Goal: Task Accomplishment & Management: Use online tool/utility

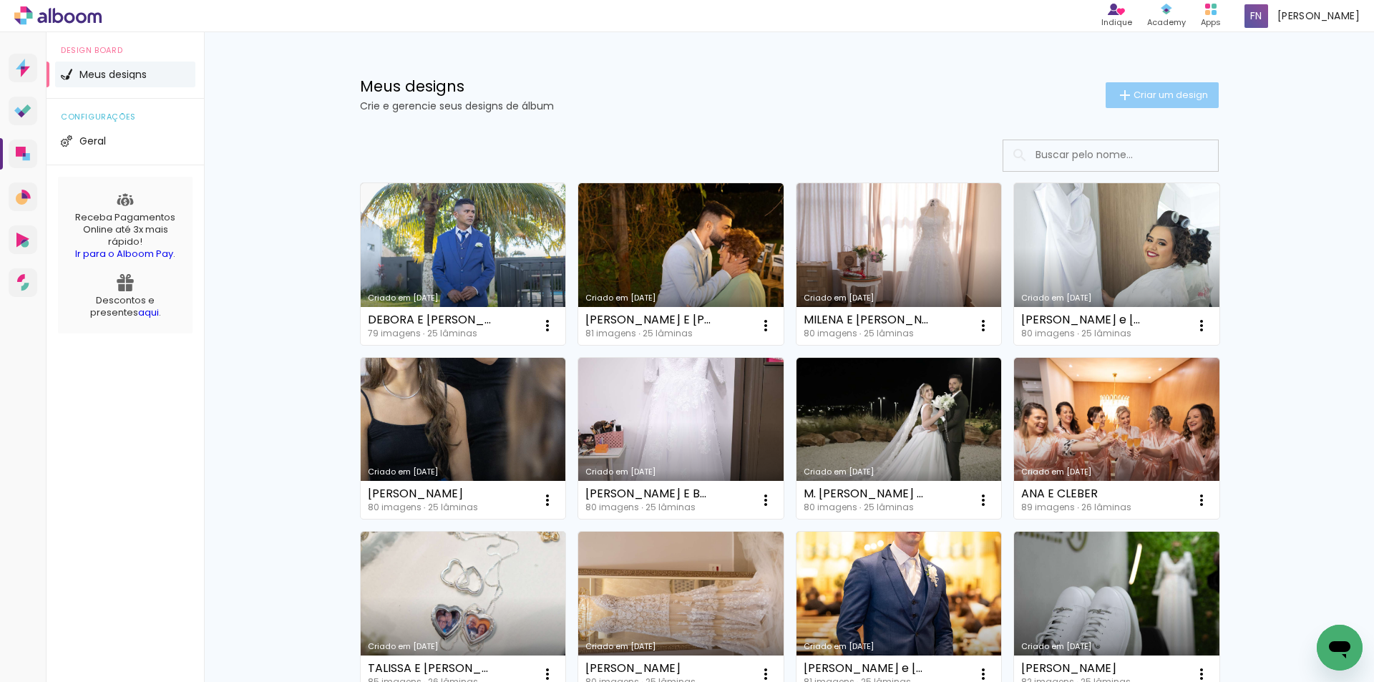
click at [1139, 99] on span "Criar um design" at bounding box center [1170, 94] width 74 height 9
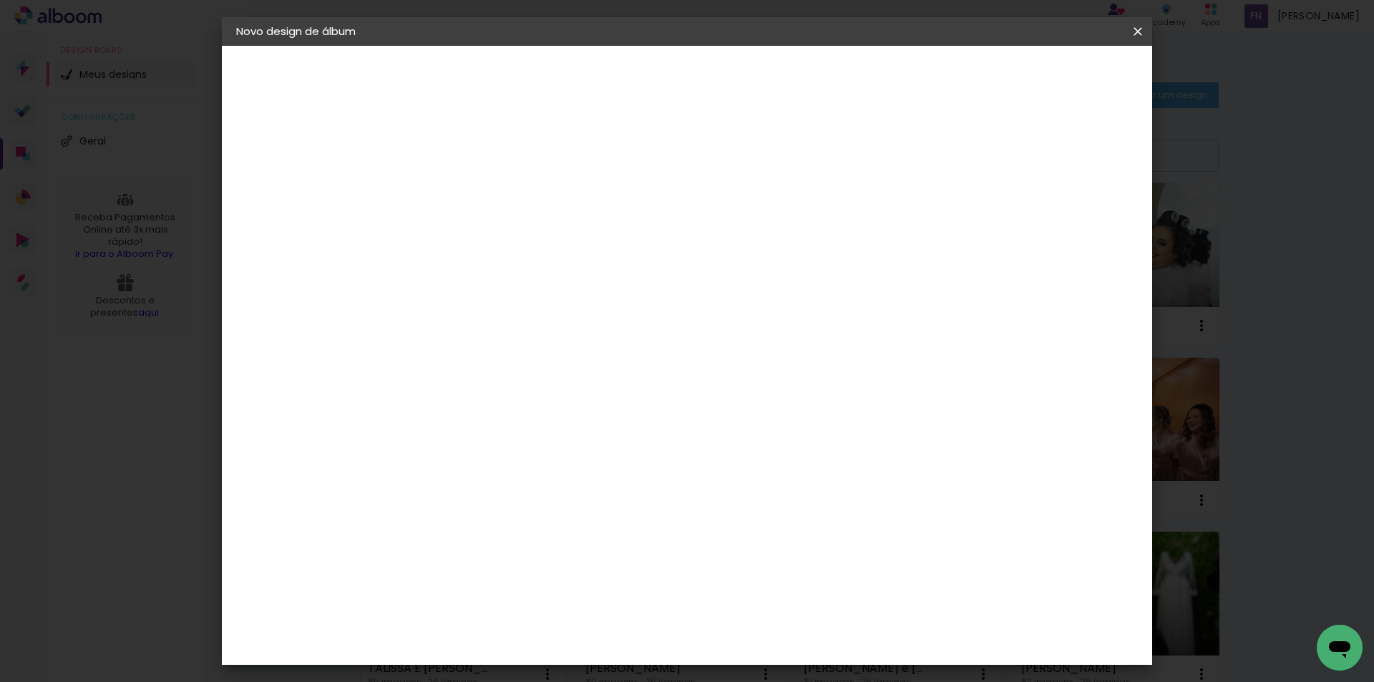
click at [470, 190] on input at bounding box center [470, 192] width 0 height 22
type input "[PERSON_NAME]"
type paper-input "[PERSON_NAME]"
click at [0, 0] on slot "Avançar" at bounding box center [0, 0] width 0 height 0
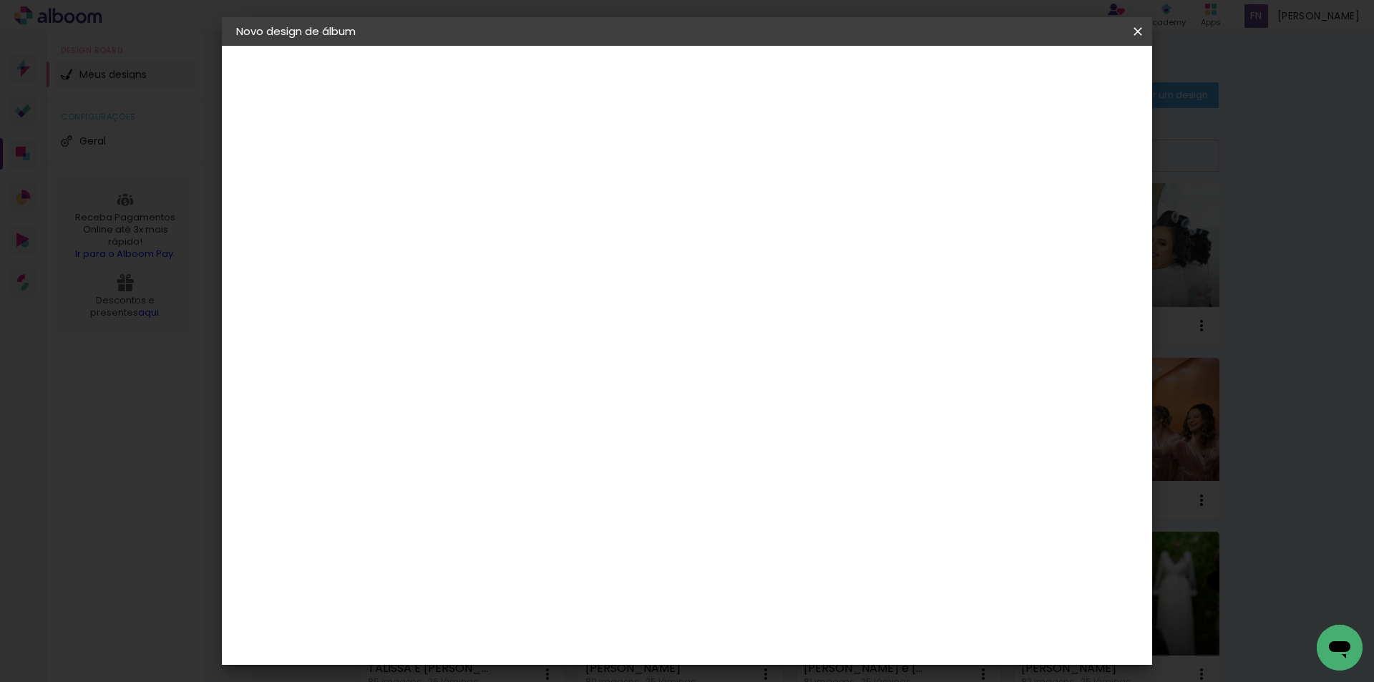
click at [584, 459] on paper-item "Dueto" at bounding box center [506, 474] width 155 height 31
click at [0, 0] on slot "Avançar" at bounding box center [0, 0] width 0 height 0
click at [620, 308] on span "20 × 30 cm" at bounding box center [593, 322] width 53 height 29
click at [0, 0] on slot "Avançar" at bounding box center [0, 0] width 0 height 0
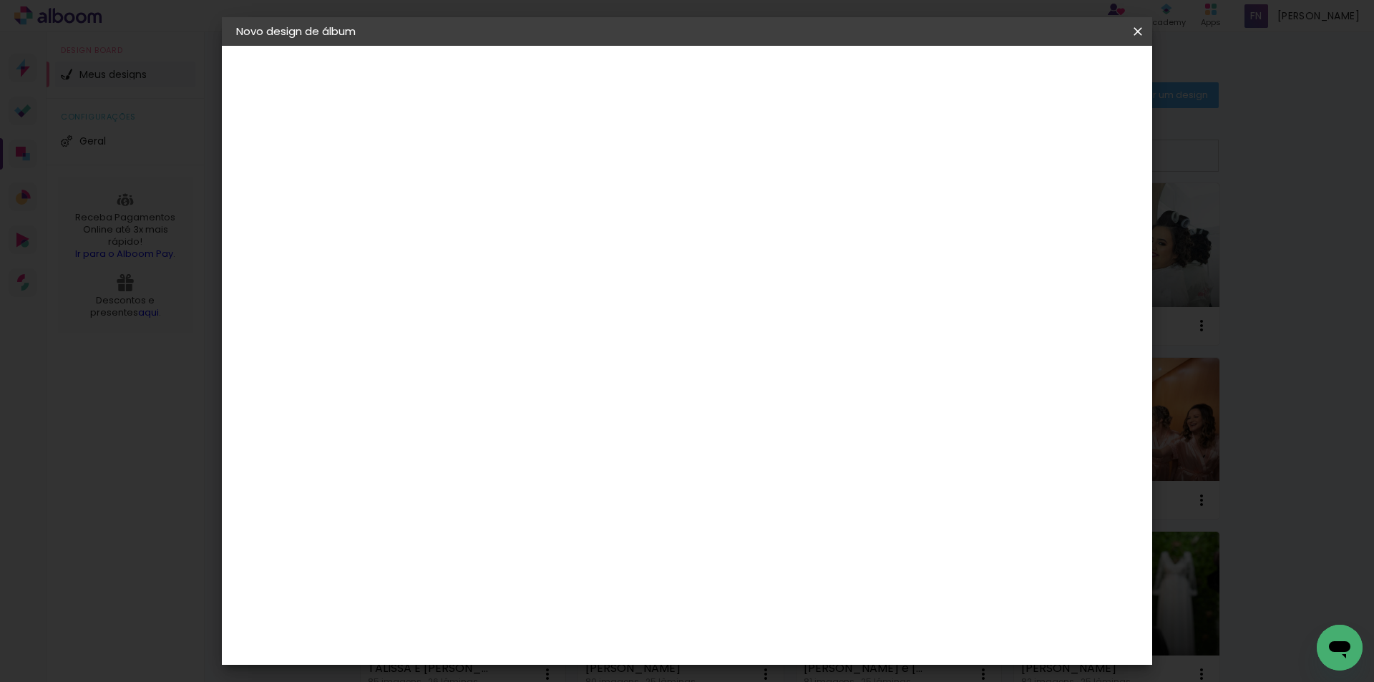
click at [967, 155] on div at bounding box center [960, 154] width 13 height 13
type paper-checkbox "on"
click at [1048, 80] on span "Iniciar design" at bounding box center [1015, 76] width 65 height 10
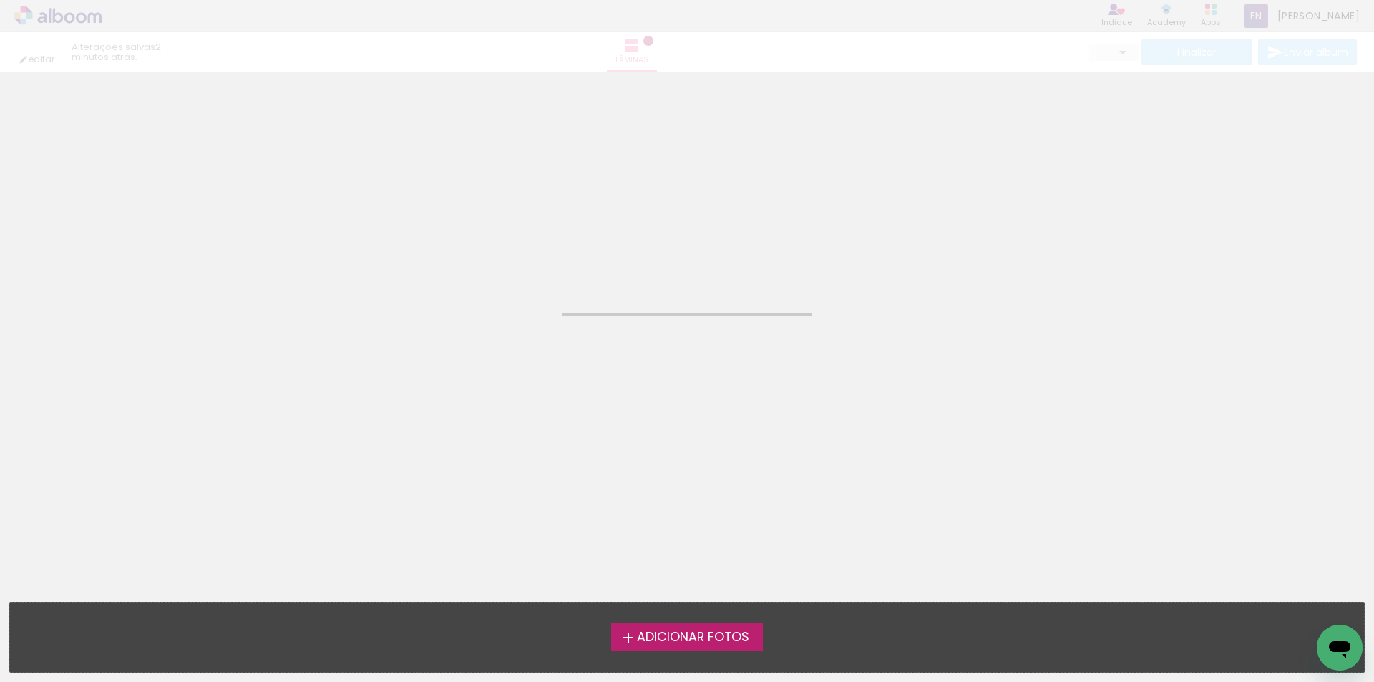
click at [675, 627] on label "Adicionar Fotos" at bounding box center [687, 636] width 152 height 27
click at [0, 0] on input "file" at bounding box center [0, 0] width 0 height 0
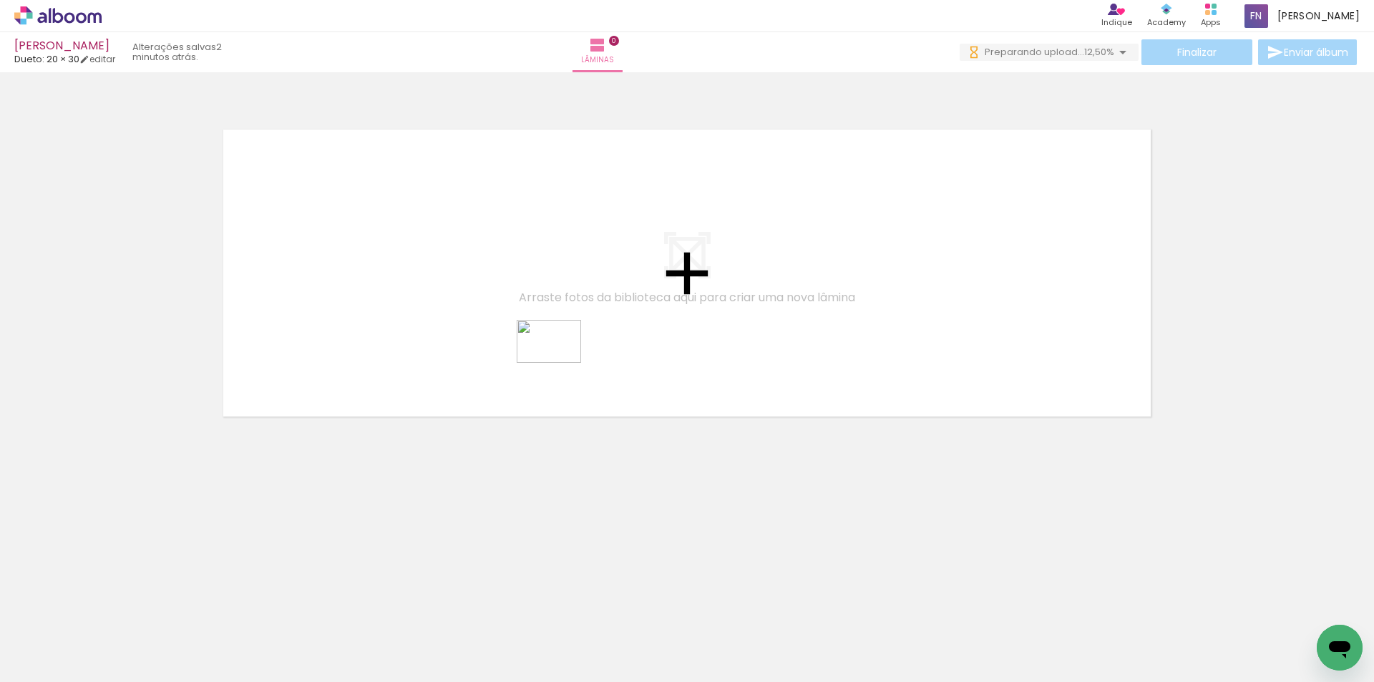
drag, startPoint x: 450, startPoint y: 656, endPoint x: 559, endPoint y: 363, distance: 313.1
click at [559, 363] on quentale-workspace at bounding box center [687, 341] width 1374 height 682
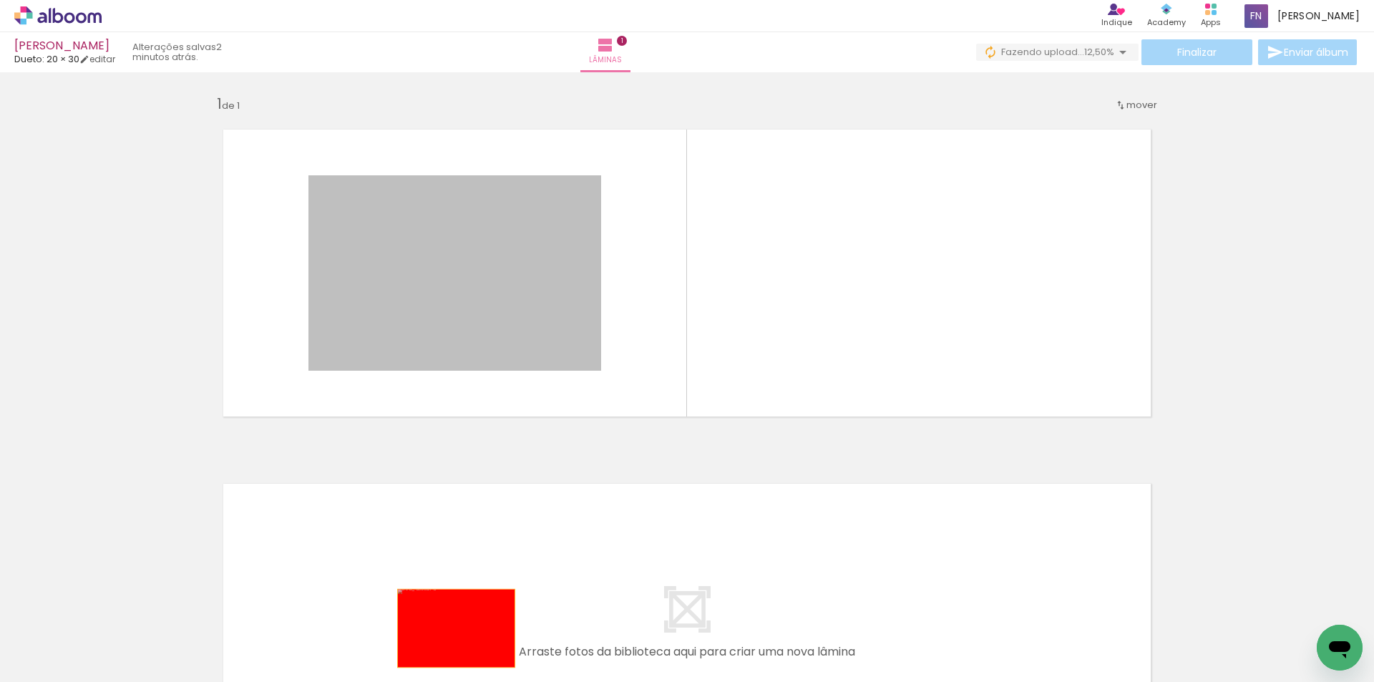
drag, startPoint x: 541, startPoint y: 311, endPoint x: 451, endPoint y: 628, distance: 330.2
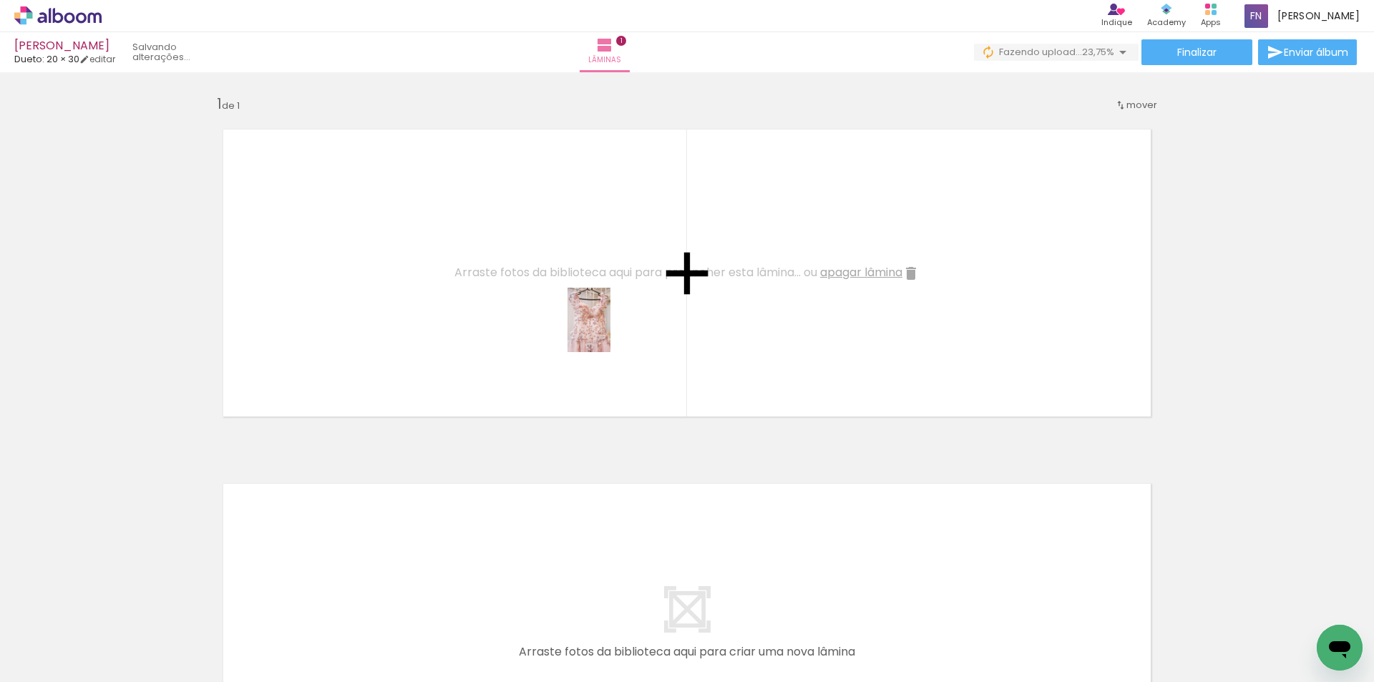
drag, startPoint x: 585, startPoint y: 625, endPoint x: 610, endPoint y: 330, distance: 296.5
click at [610, 330] on quentale-workspace at bounding box center [687, 341] width 1374 height 682
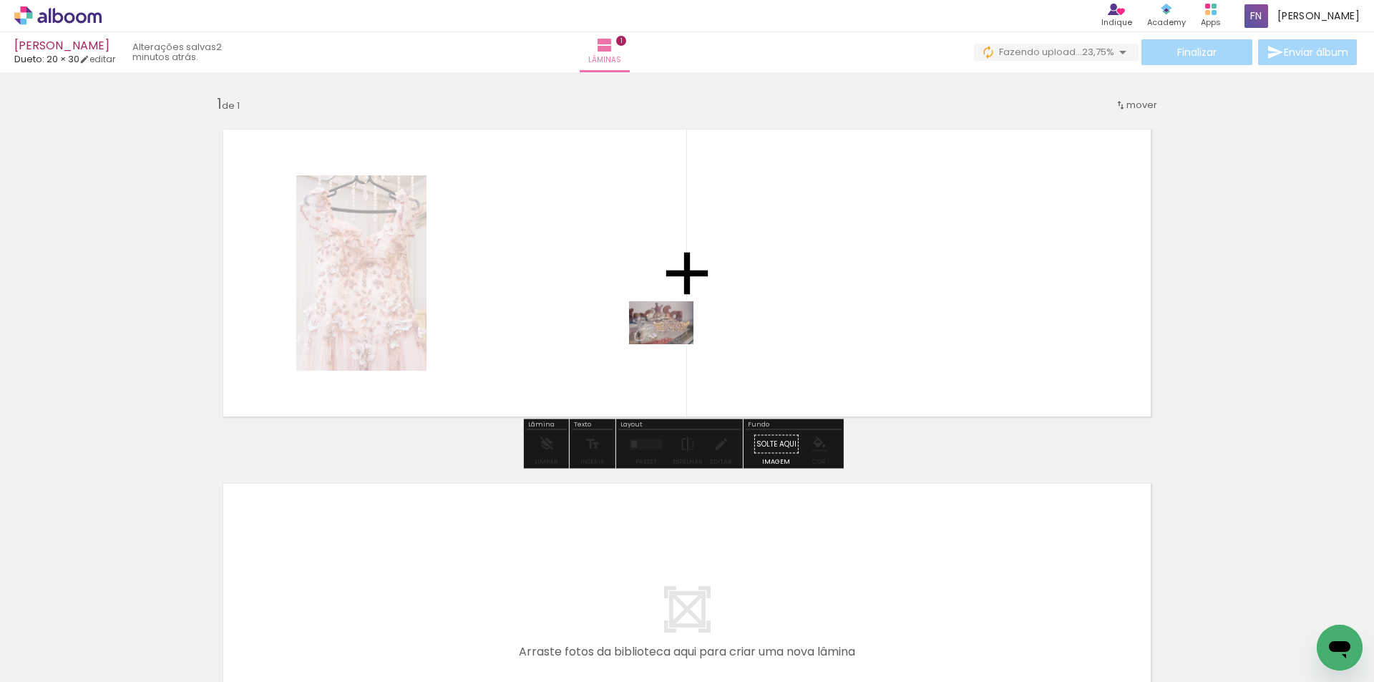
drag, startPoint x: 658, startPoint y: 627, endPoint x: 730, endPoint y: 519, distance: 130.0
click at [672, 340] on quentale-workspace at bounding box center [687, 341] width 1374 height 682
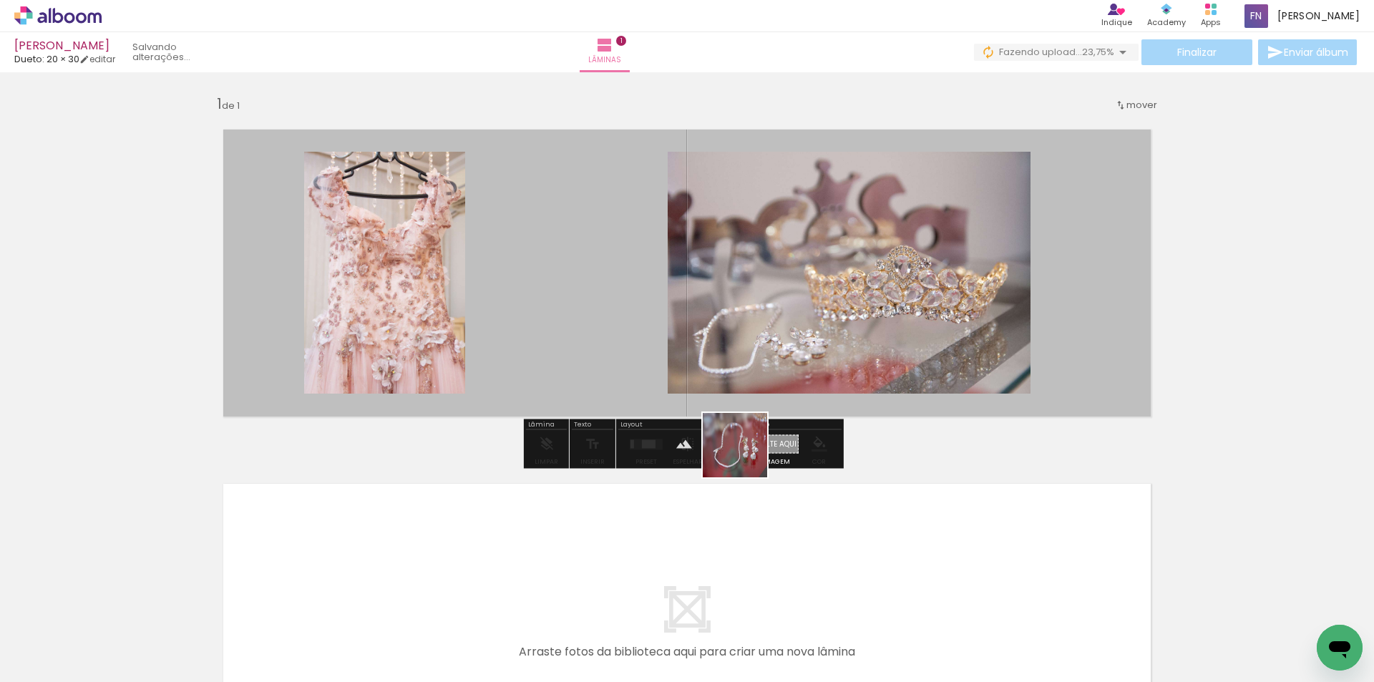
drag, startPoint x: 741, startPoint y: 626, endPoint x: 838, endPoint y: 609, distance: 98.8
click at [751, 358] on quentale-workspace at bounding box center [687, 341] width 1374 height 682
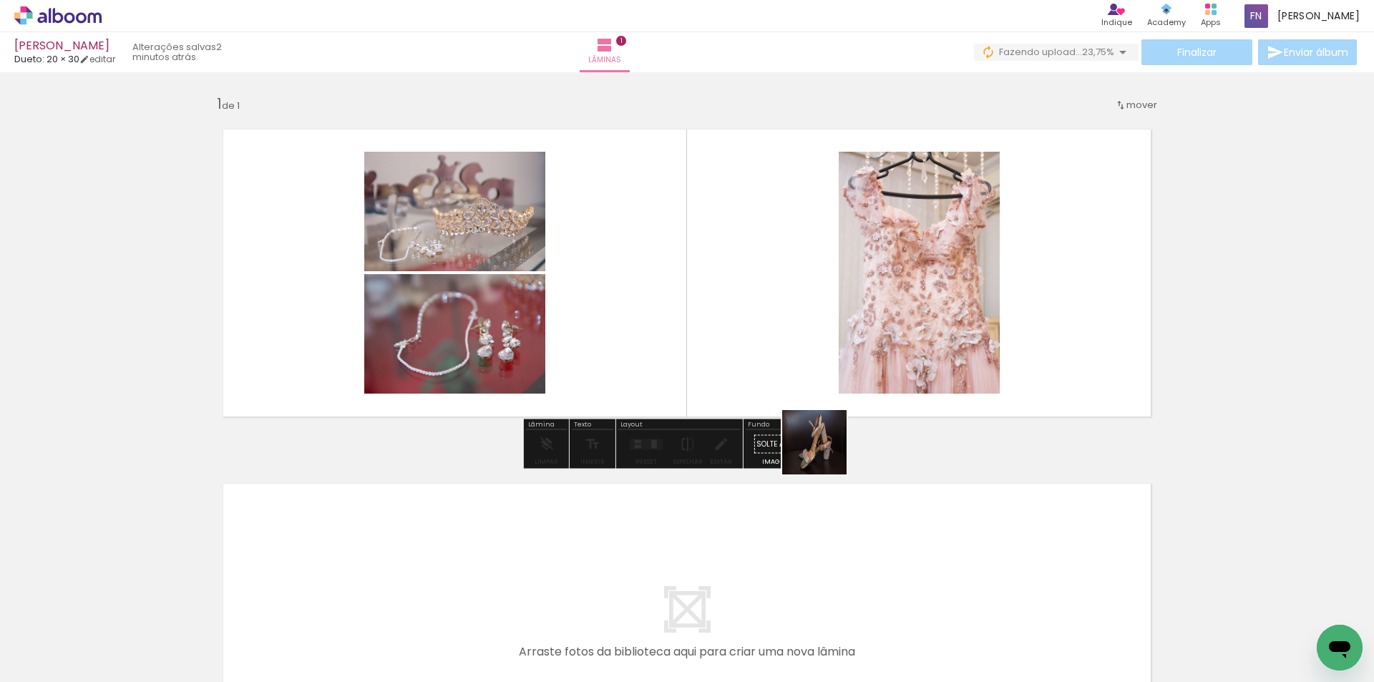
drag, startPoint x: 829, startPoint y: 633, endPoint x: 821, endPoint y: 388, distance: 244.8
click at [821, 388] on quentale-workspace at bounding box center [687, 341] width 1374 height 682
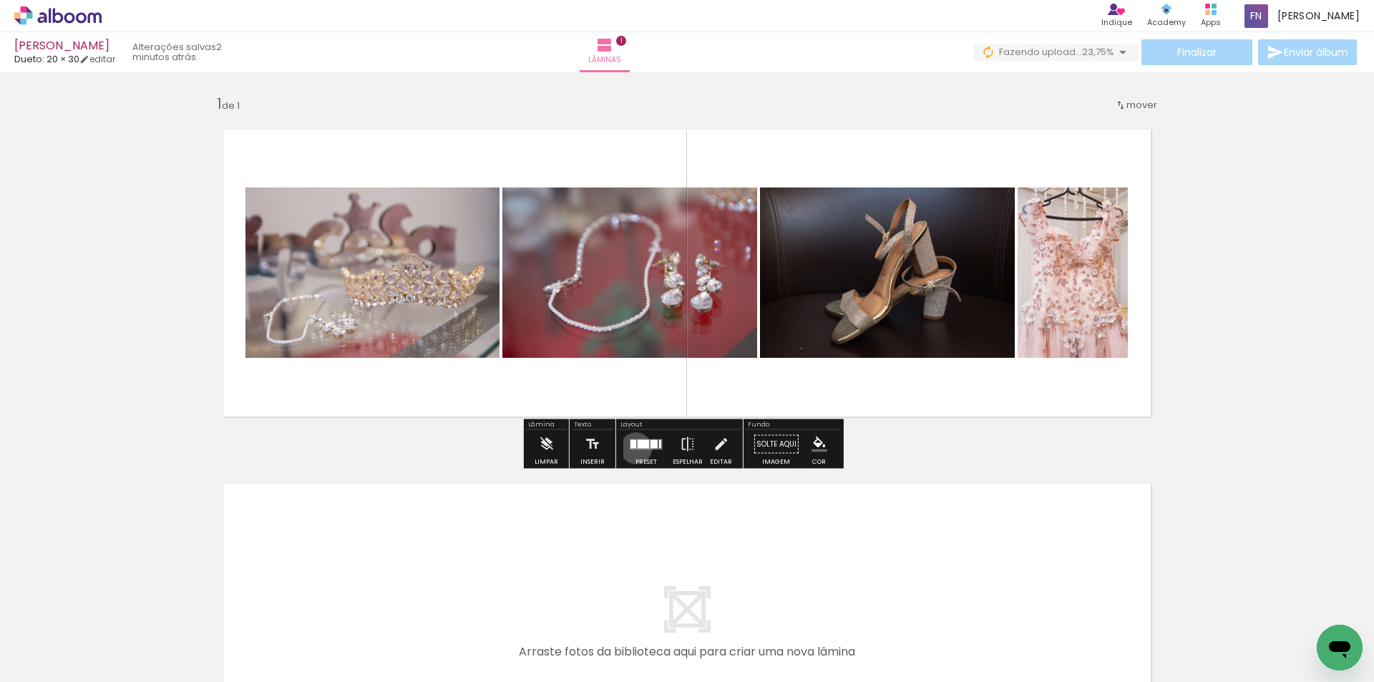
click at [632, 448] on quentale-layouter at bounding box center [646, 444] width 33 height 11
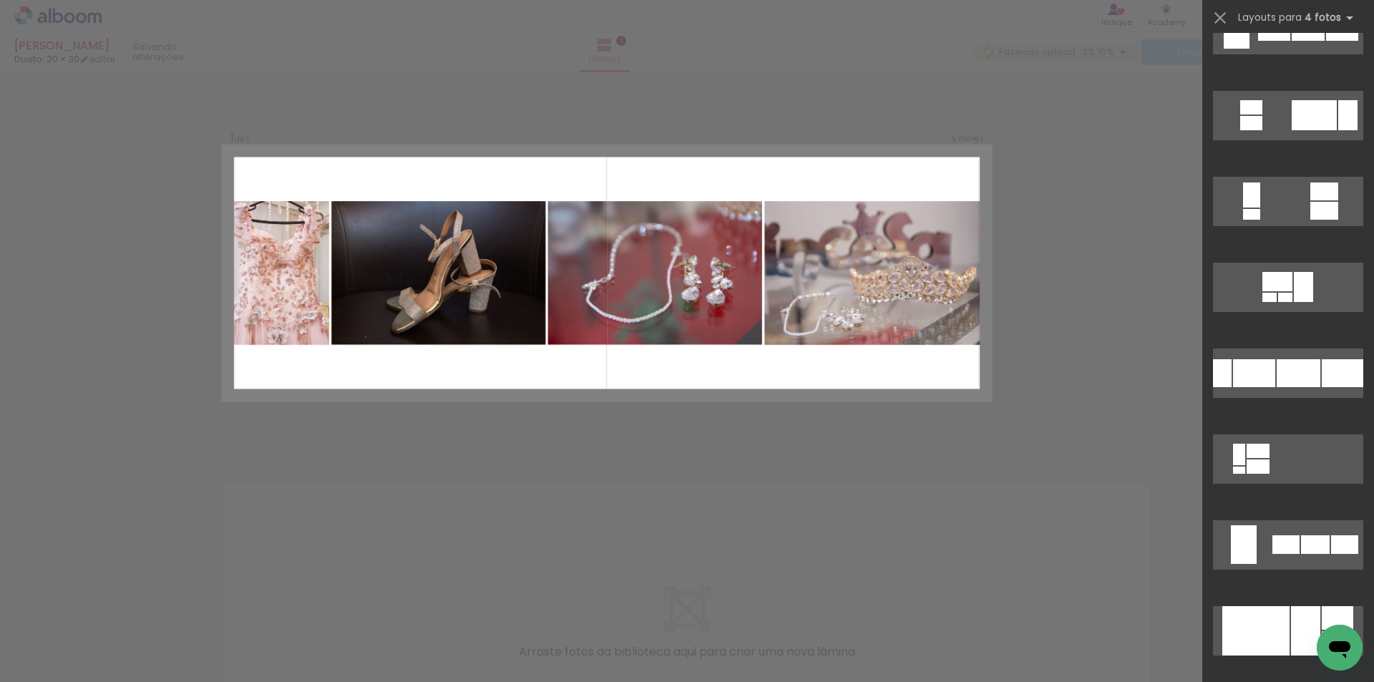
scroll to position [859, 0]
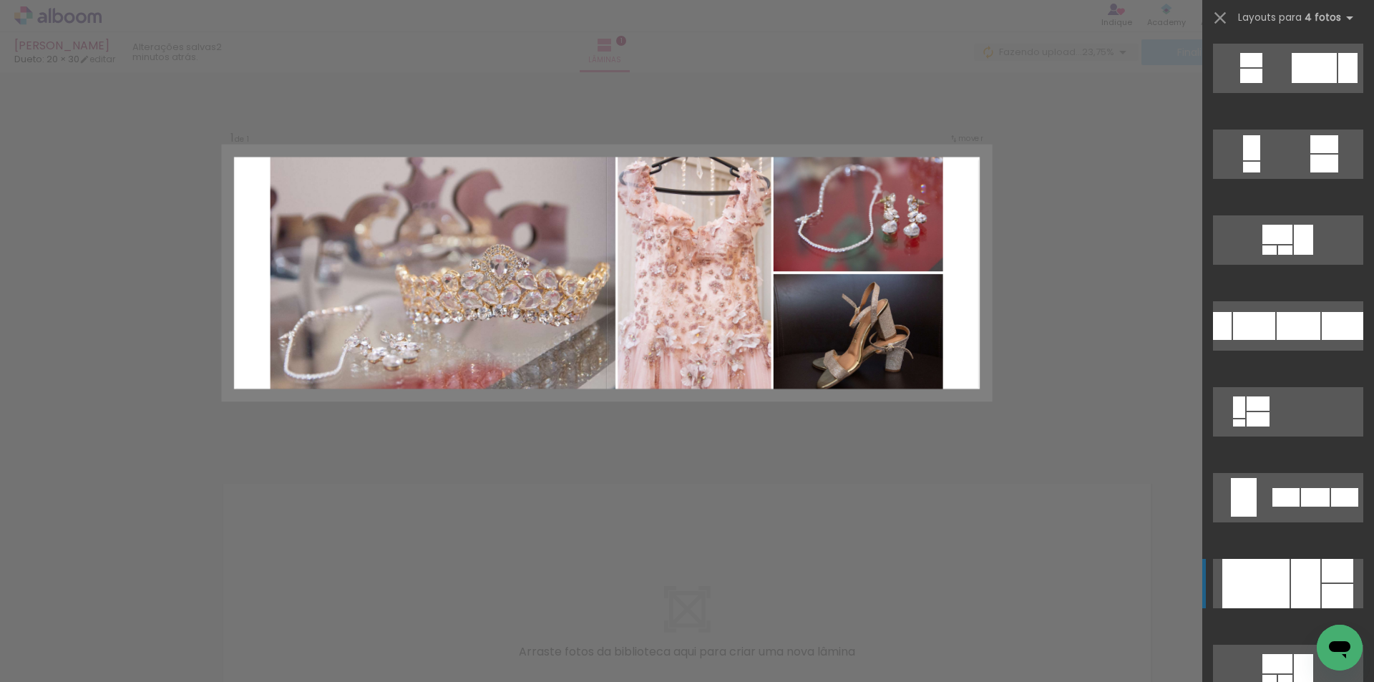
click at [1275, 588] on div at bounding box center [1255, 583] width 67 height 49
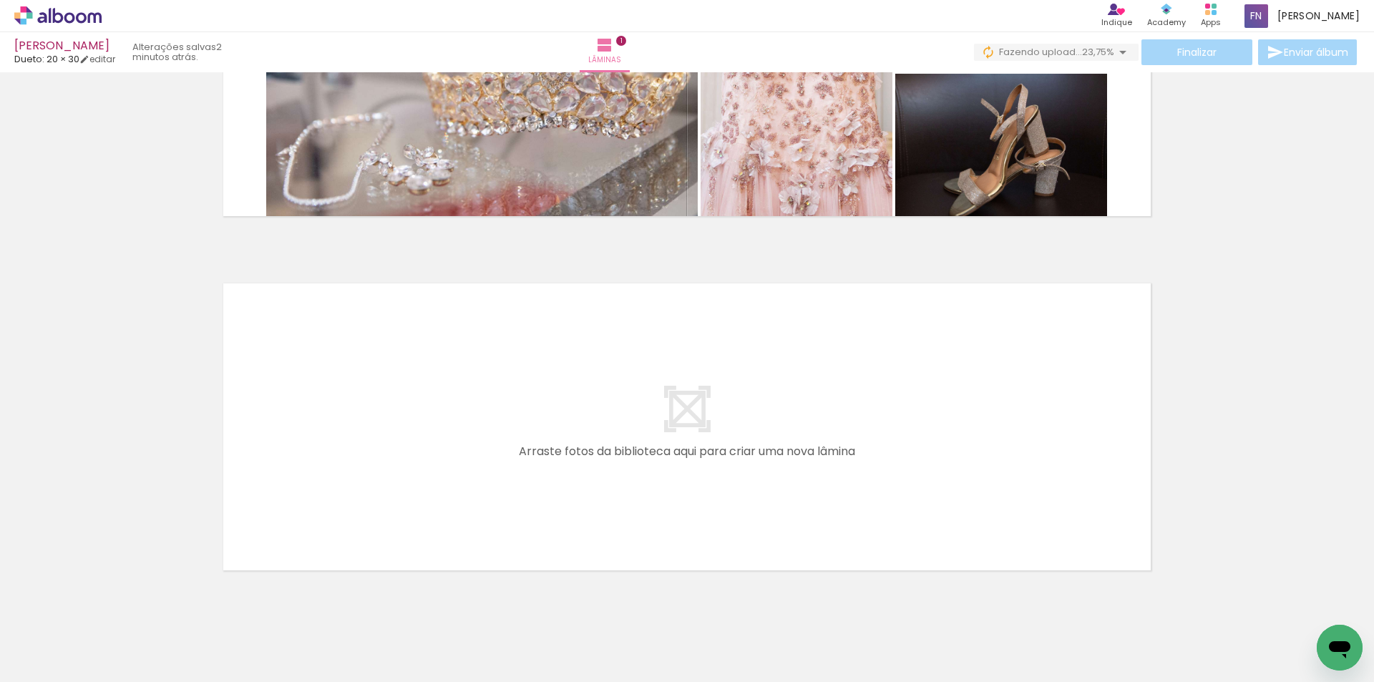
scroll to position [244, 0]
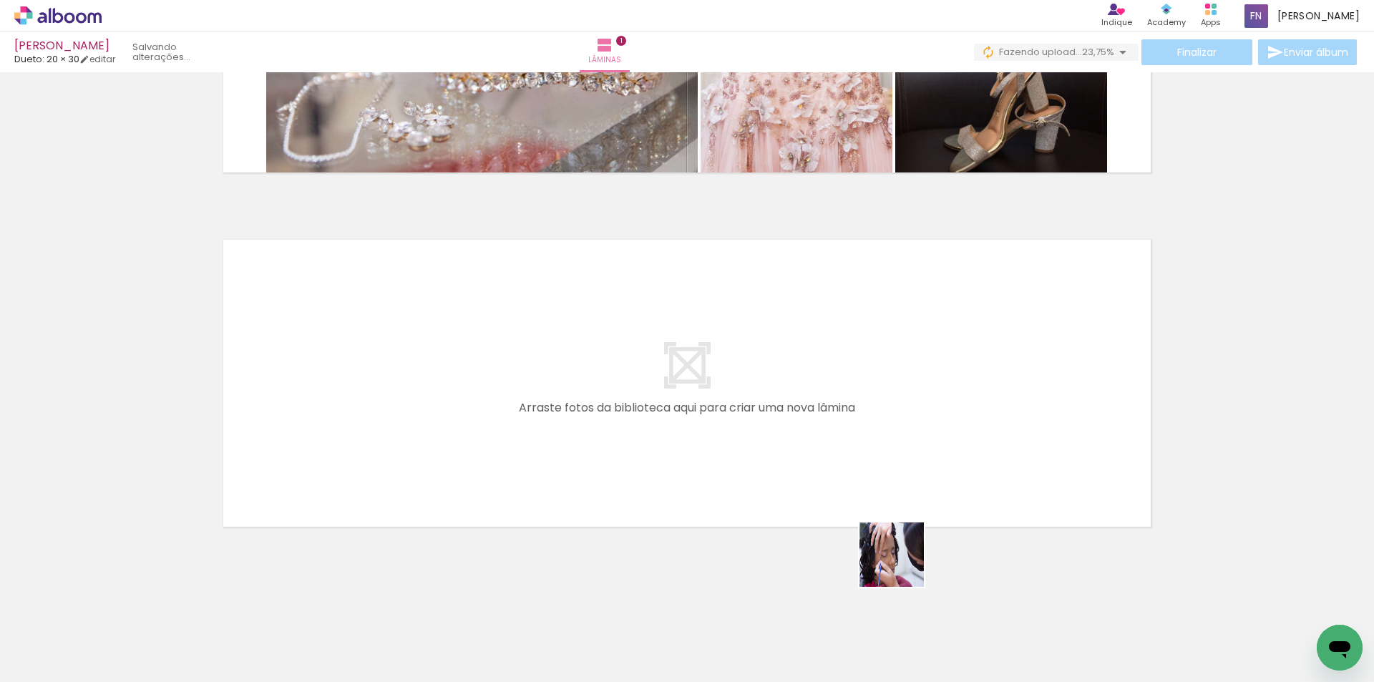
drag, startPoint x: 884, startPoint y: 630, endPoint x: 869, endPoint y: 429, distance: 200.9
click at [869, 429] on quentale-workspace at bounding box center [687, 341] width 1374 height 682
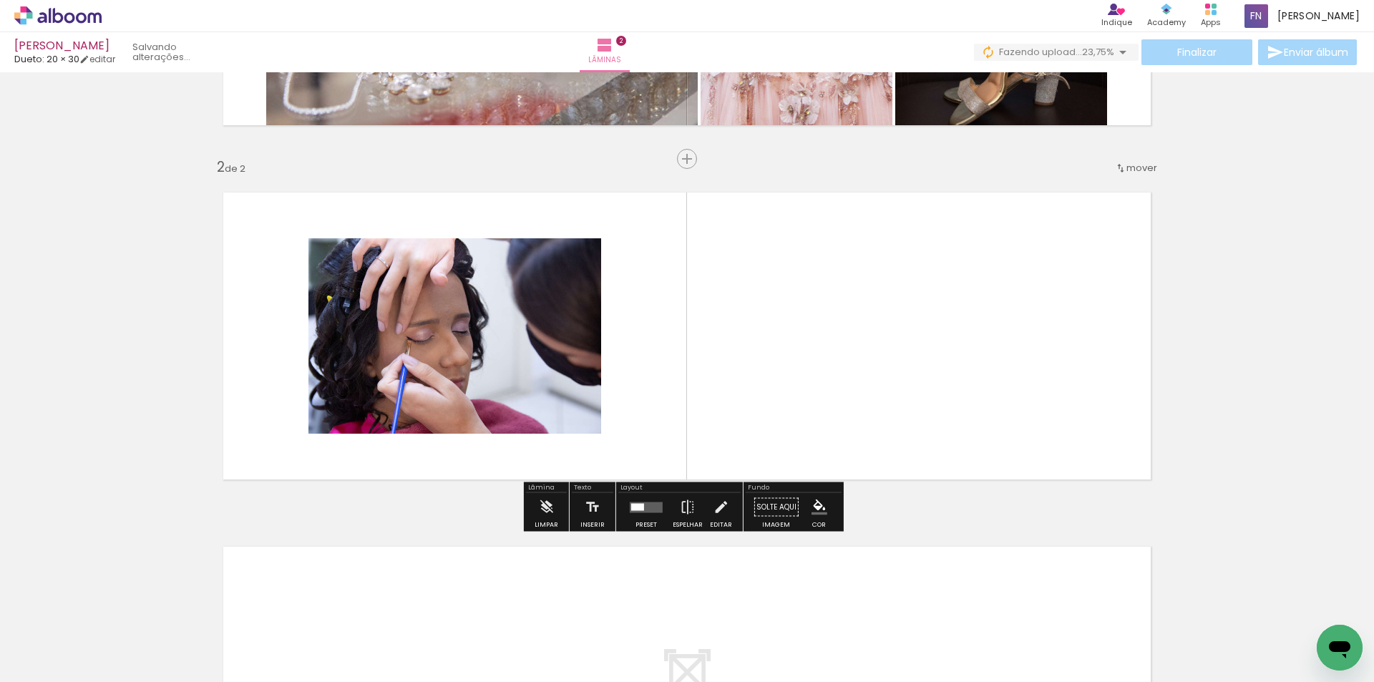
scroll to position [295, 0]
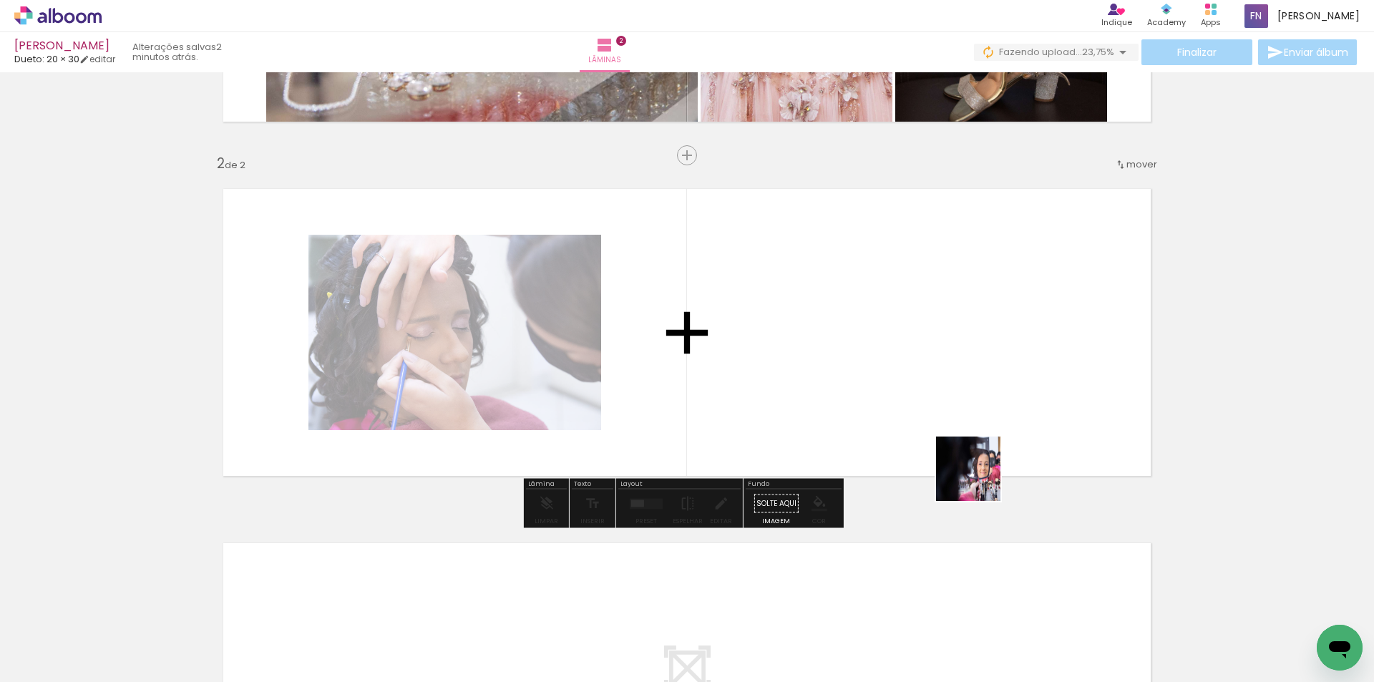
drag, startPoint x: 989, startPoint y: 627, endPoint x: 972, endPoint y: 445, distance: 183.3
click at [972, 445] on quentale-workspace at bounding box center [687, 341] width 1374 height 682
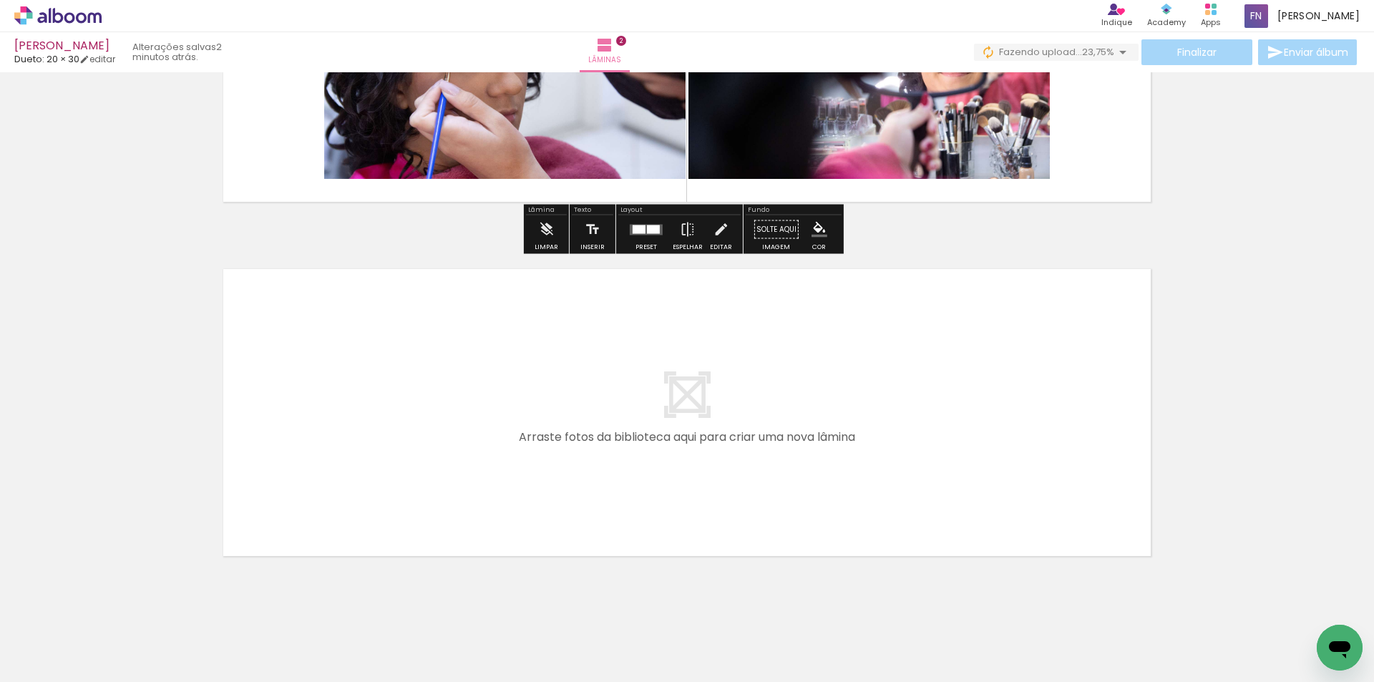
scroll to position [581, 0]
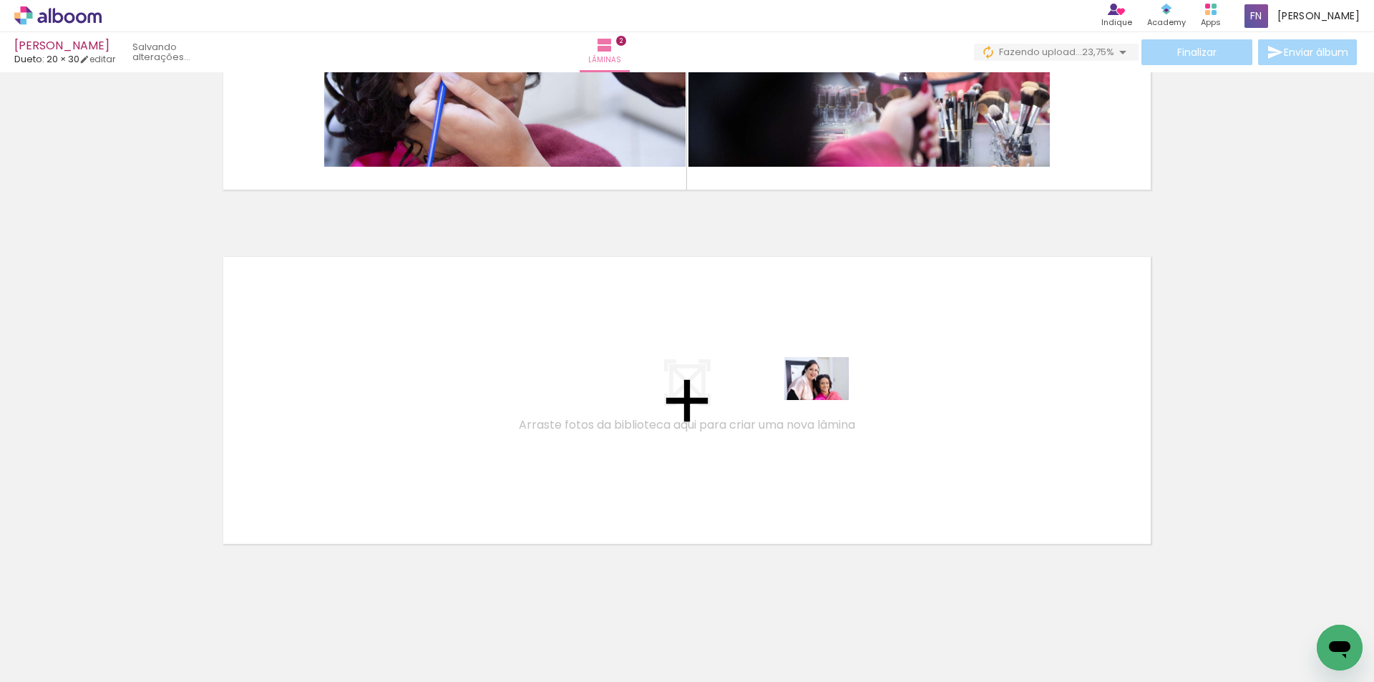
drag, startPoint x: 1067, startPoint y: 629, endPoint x: 827, endPoint y: 400, distance: 332.0
click at [827, 400] on quentale-workspace at bounding box center [687, 341] width 1374 height 682
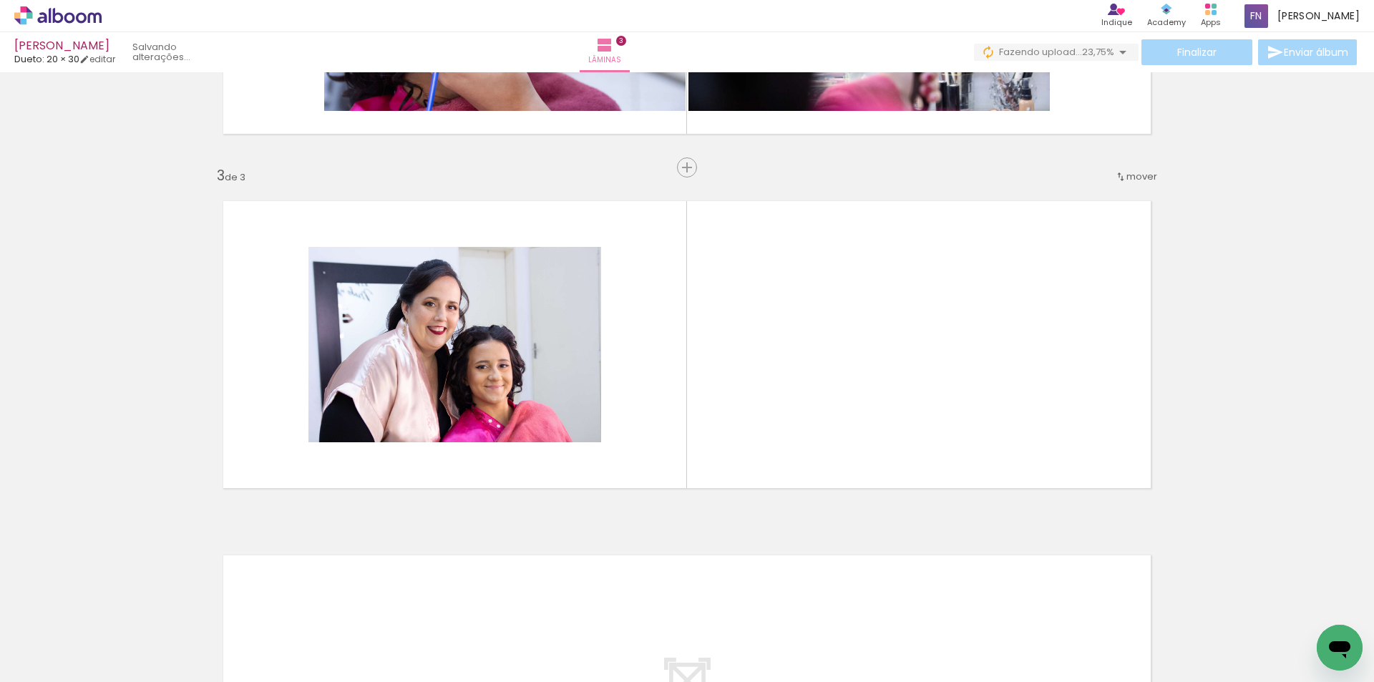
scroll to position [649, 0]
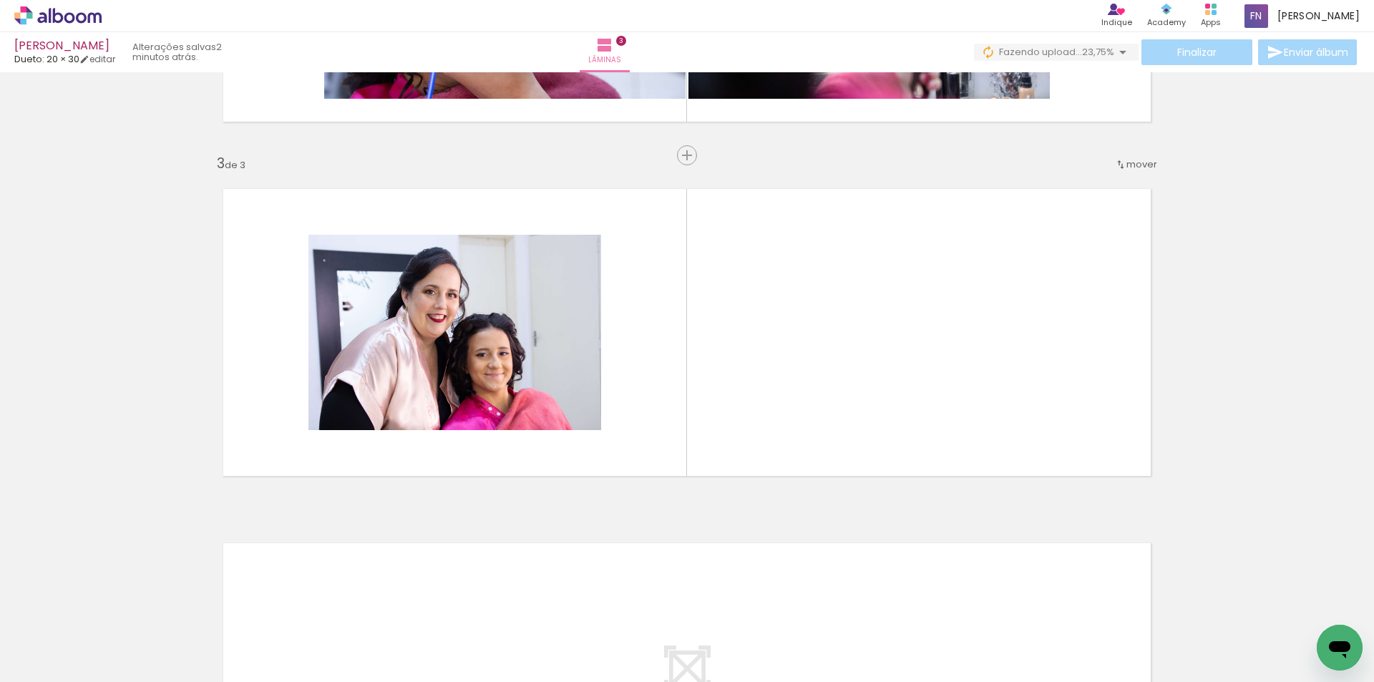
drag, startPoint x: 1140, startPoint y: 610, endPoint x: 1153, endPoint y: 491, distance: 120.1
click at [853, 348] on quentale-workspace at bounding box center [687, 341] width 1374 height 682
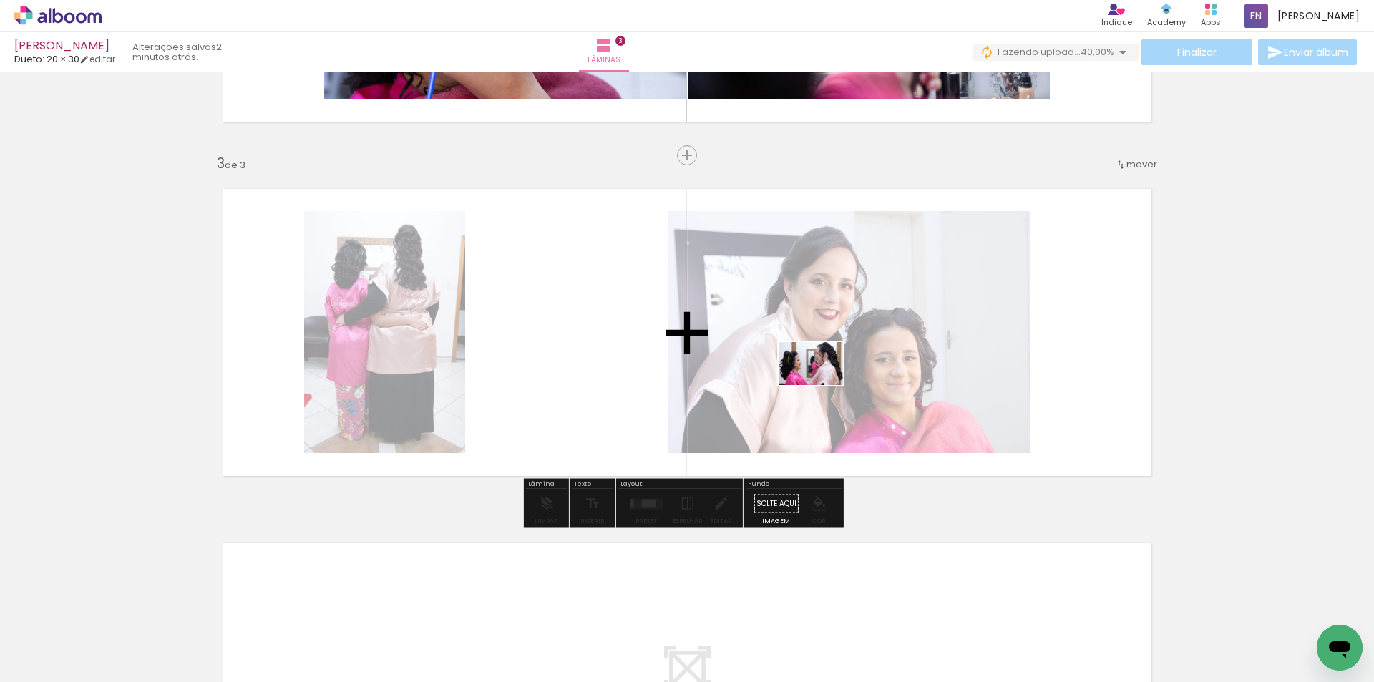
drag, startPoint x: 1203, startPoint y: 619, endPoint x: 821, endPoint y: 385, distance: 448.0
click at [821, 385] on quentale-workspace at bounding box center [687, 341] width 1374 height 682
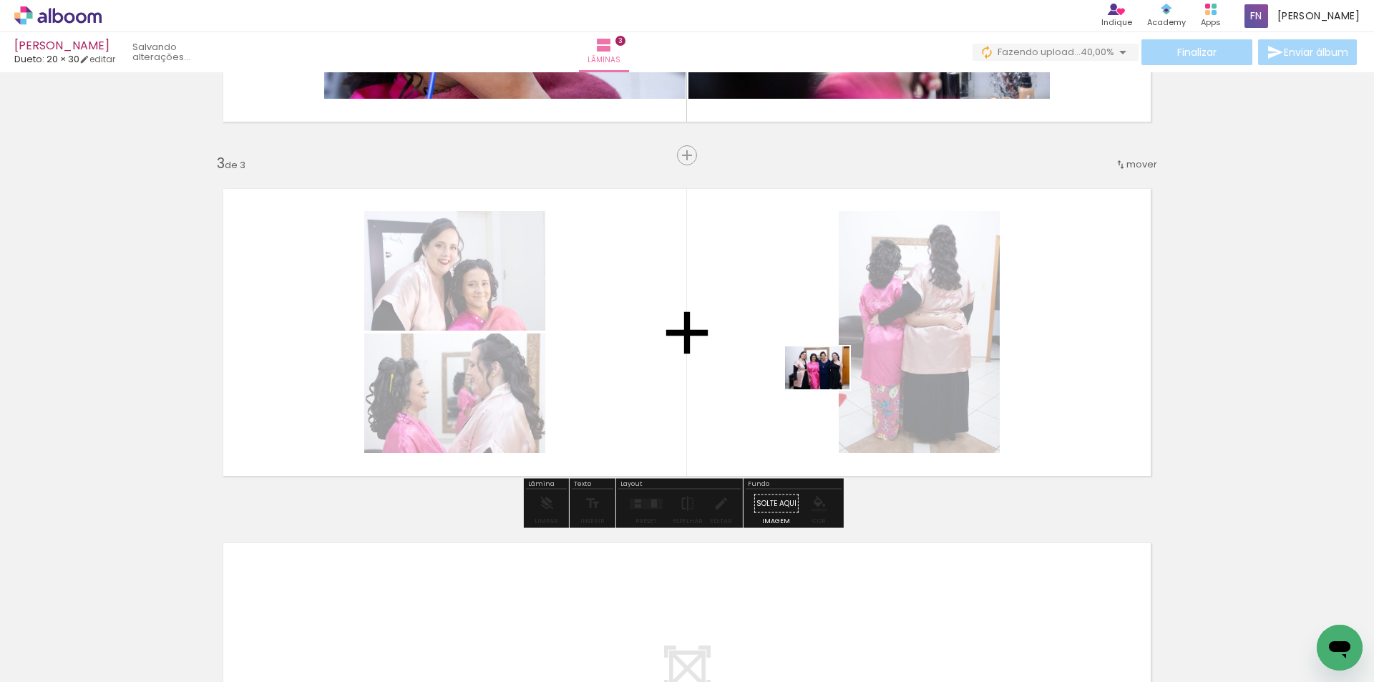
drag, startPoint x: 1306, startPoint y: 627, endPoint x: 828, endPoint y: 389, distance: 533.7
click at [828, 389] on quentale-workspace at bounding box center [687, 341] width 1374 height 682
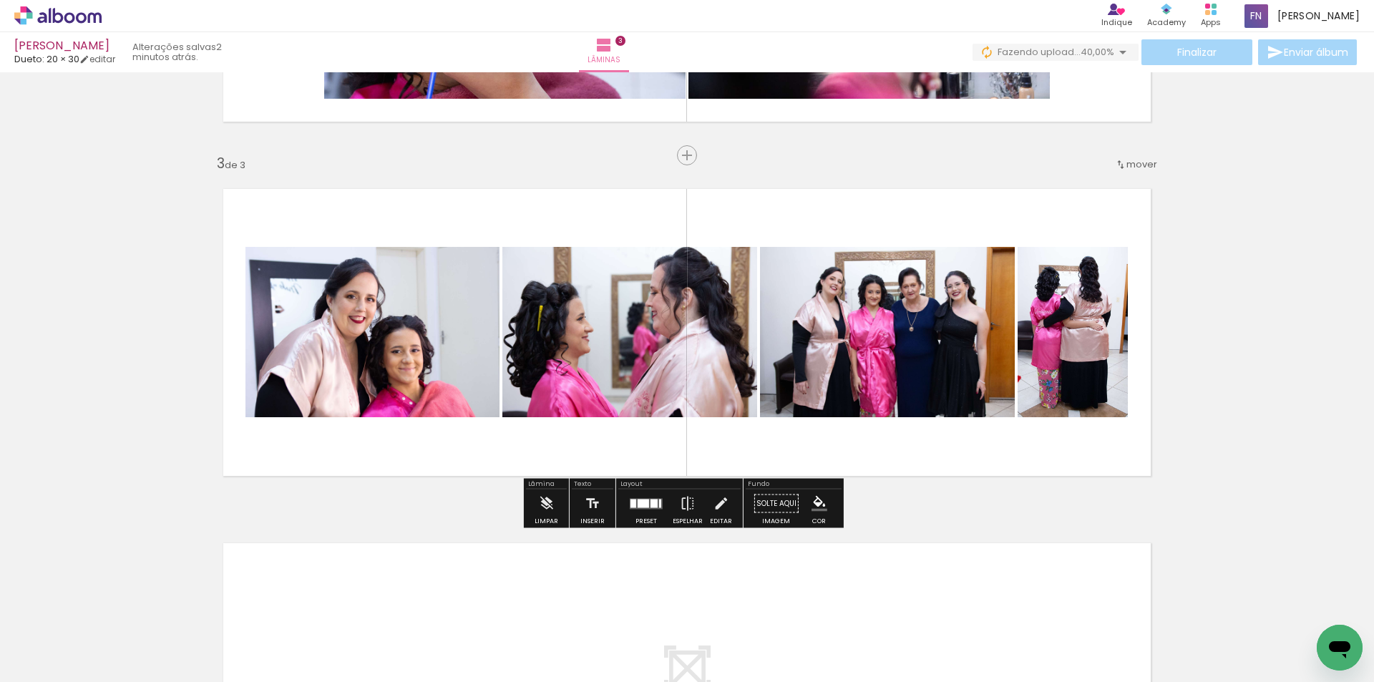
scroll to position [0, 5159]
drag, startPoint x: 1324, startPoint y: 675, endPoint x: 31, endPoint y: 34, distance: 1443.7
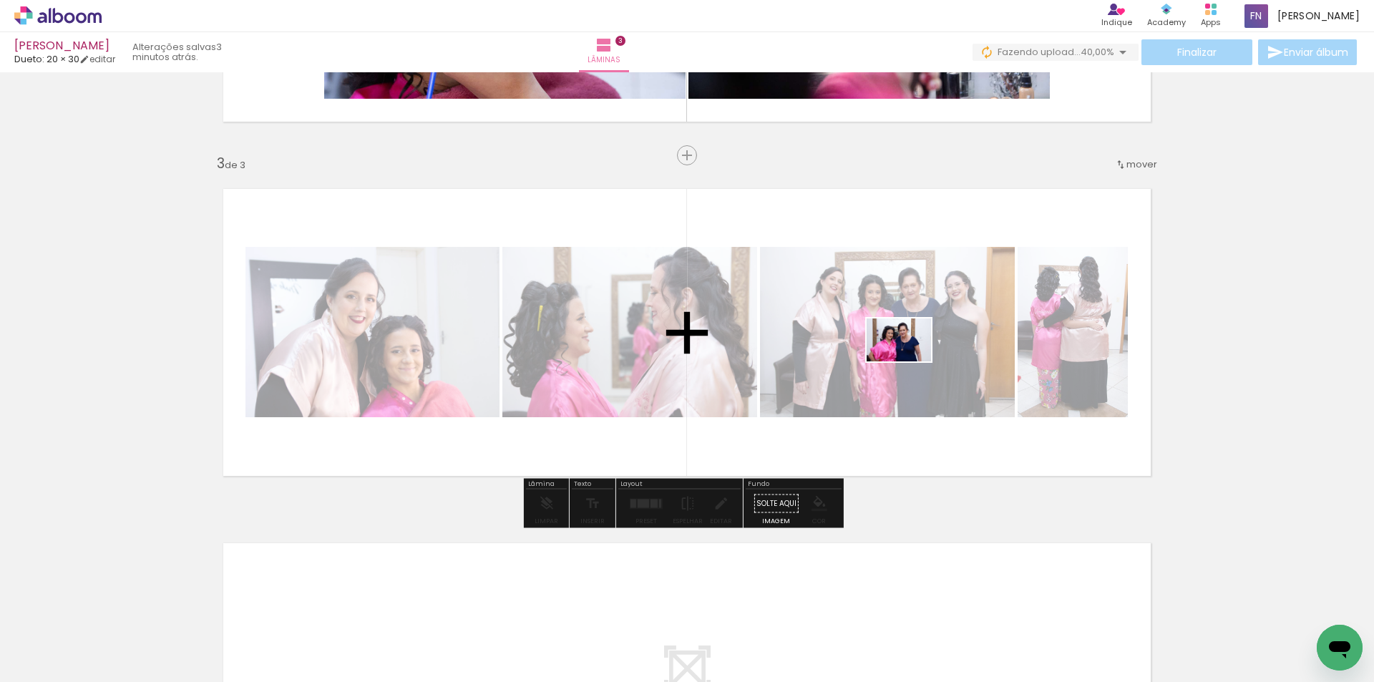
drag, startPoint x: 1231, startPoint y: 636, endPoint x: 908, endPoint y: 361, distance: 423.8
click at [908, 361] on quentale-workspace at bounding box center [687, 341] width 1374 height 682
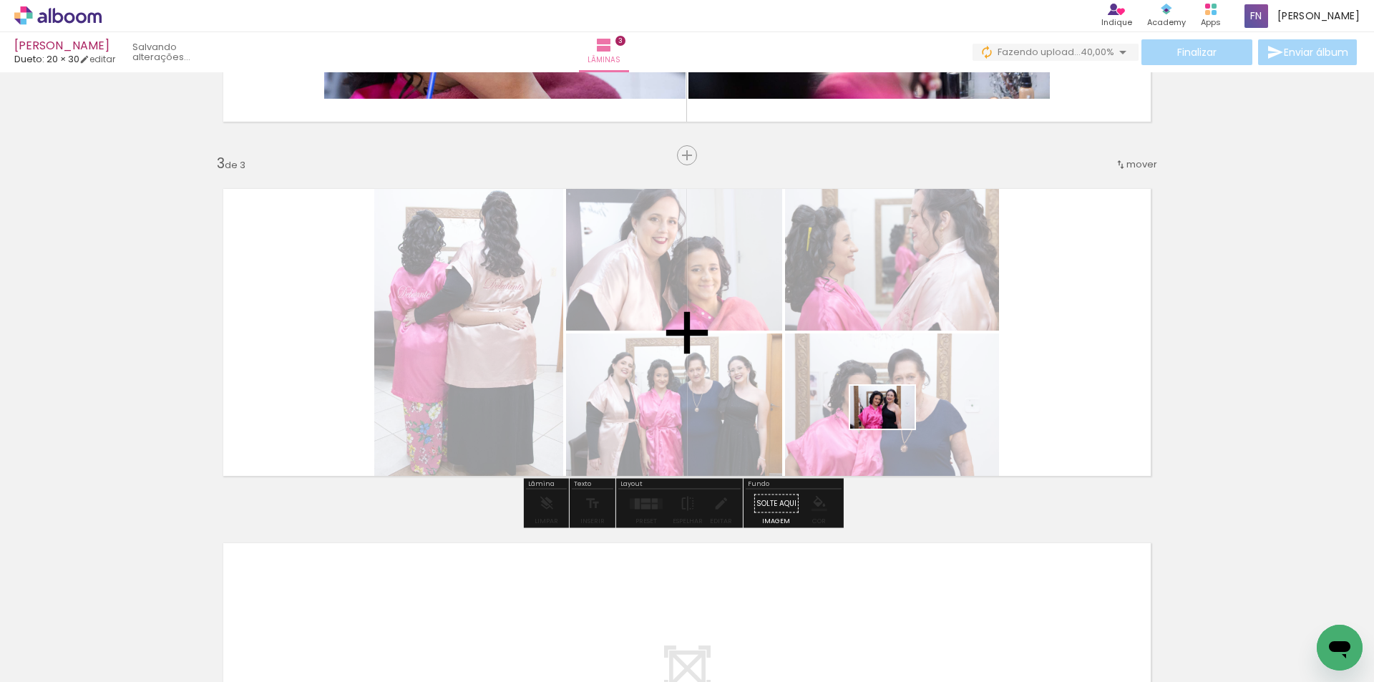
drag, startPoint x: 1306, startPoint y: 627, endPoint x: 851, endPoint y: 421, distance: 499.8
click at [851, 421] on quentale-workspace at bounding box center [687, 341] width 1374 height 682
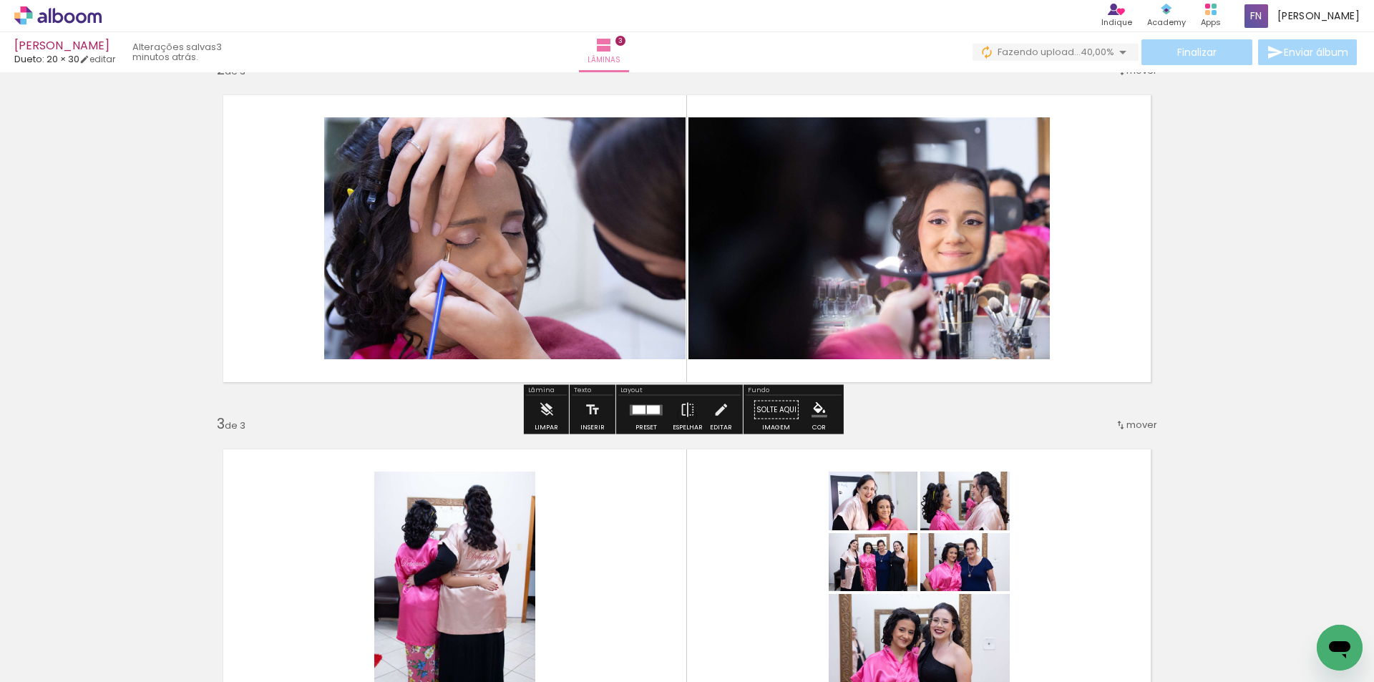
scroll to position [363, 0]
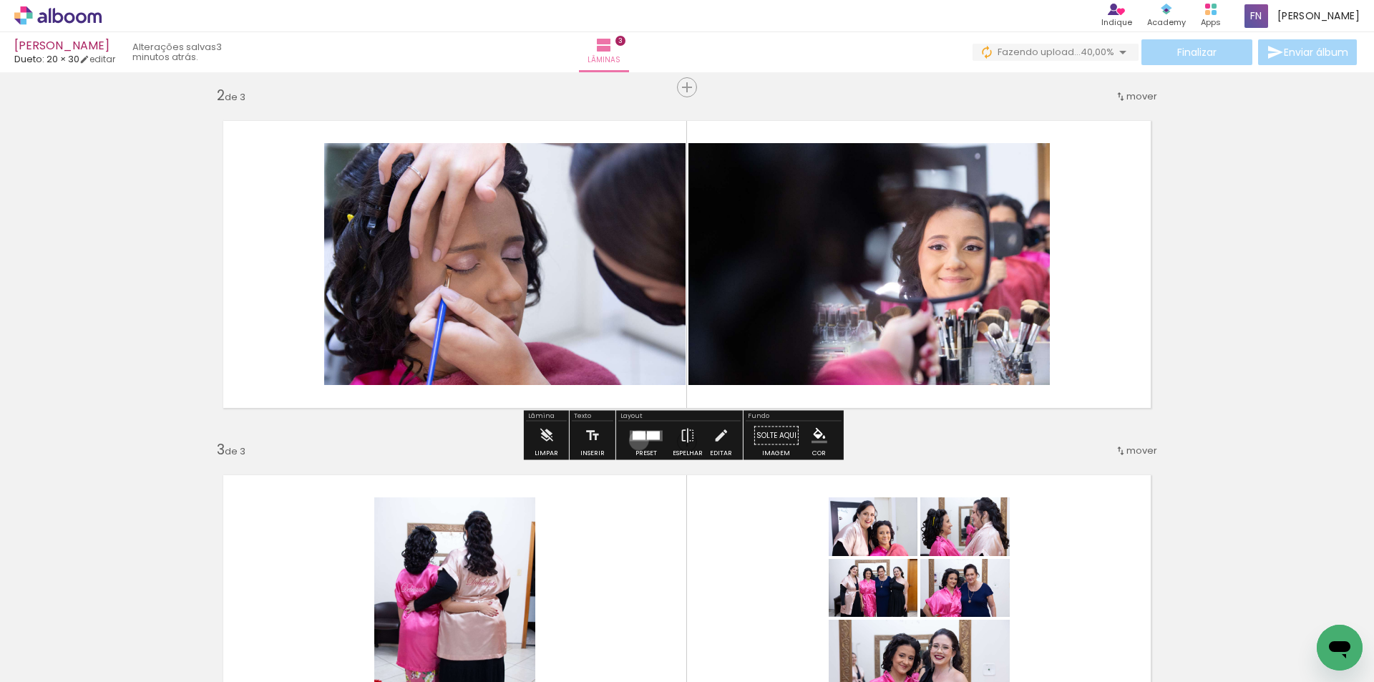
click at [635, 440] on quentale-layouter at bounding box center [646, 435] width 33 height 11
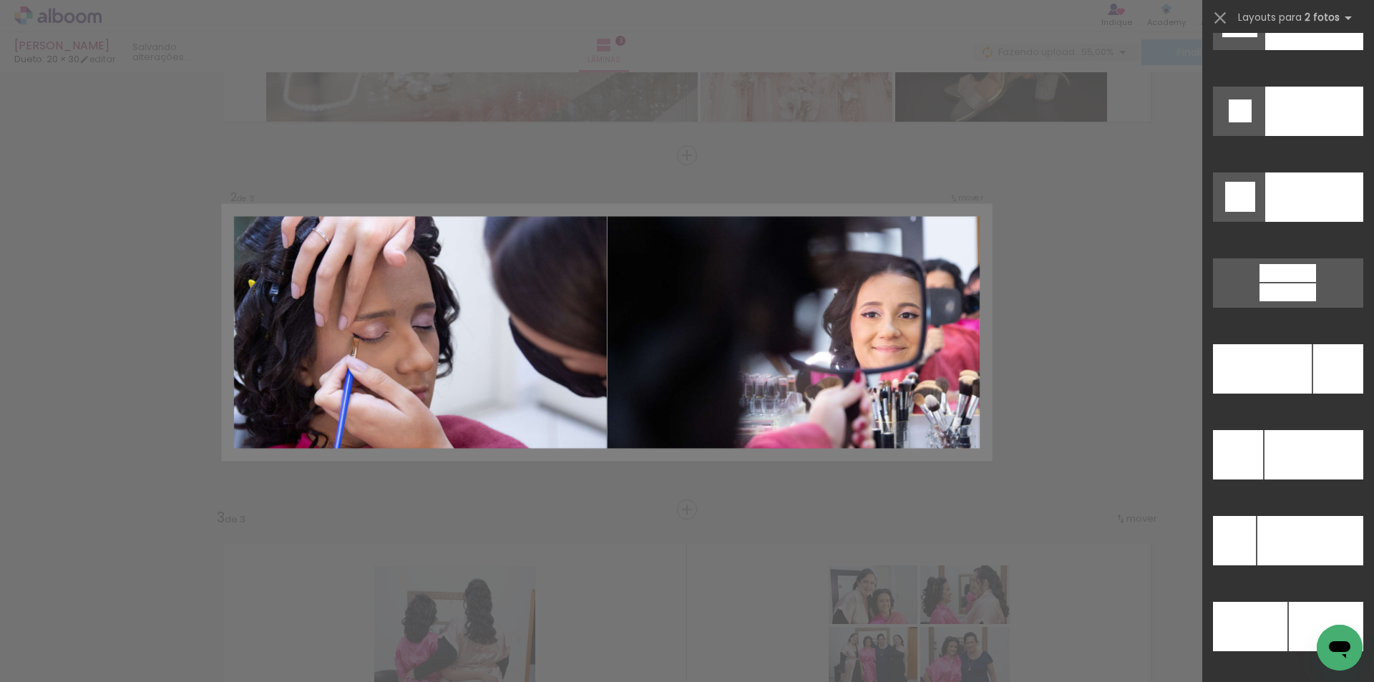
scroll to position [6296, 0]
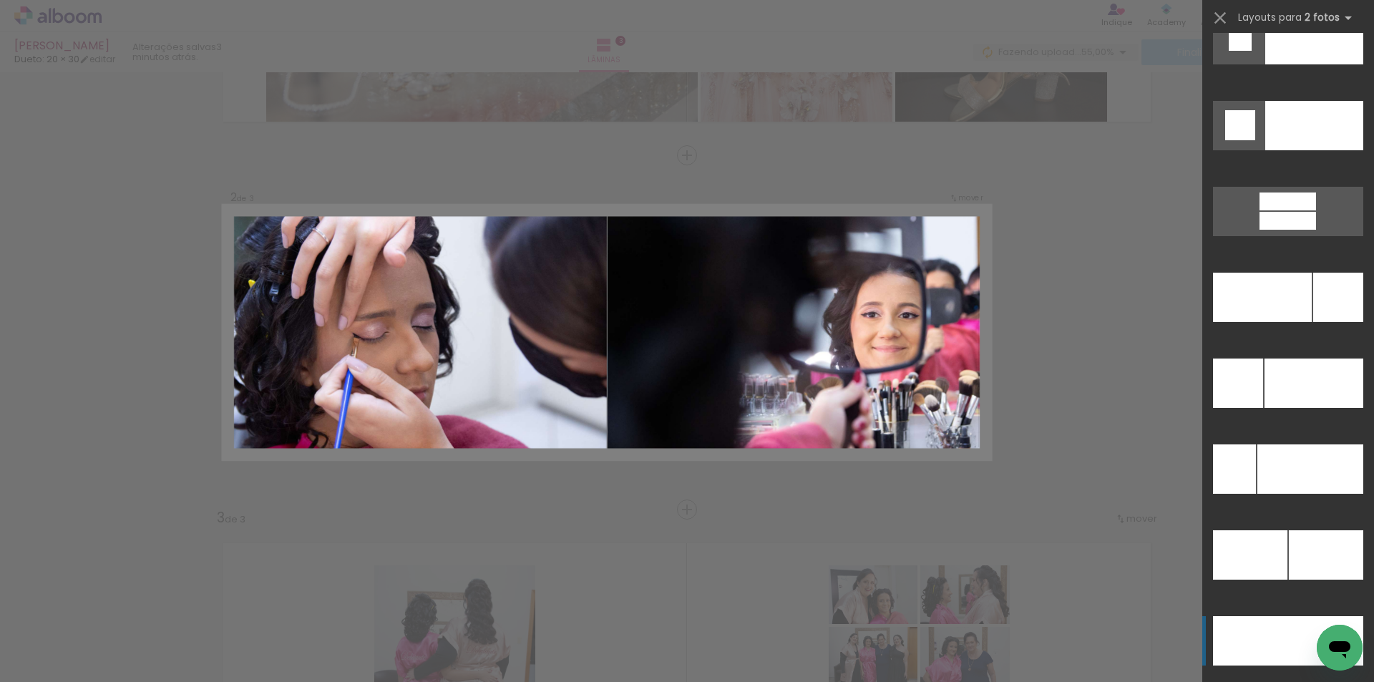
click at [1264, 632] on div at bounding box center [1250, 640] width 75 height 49
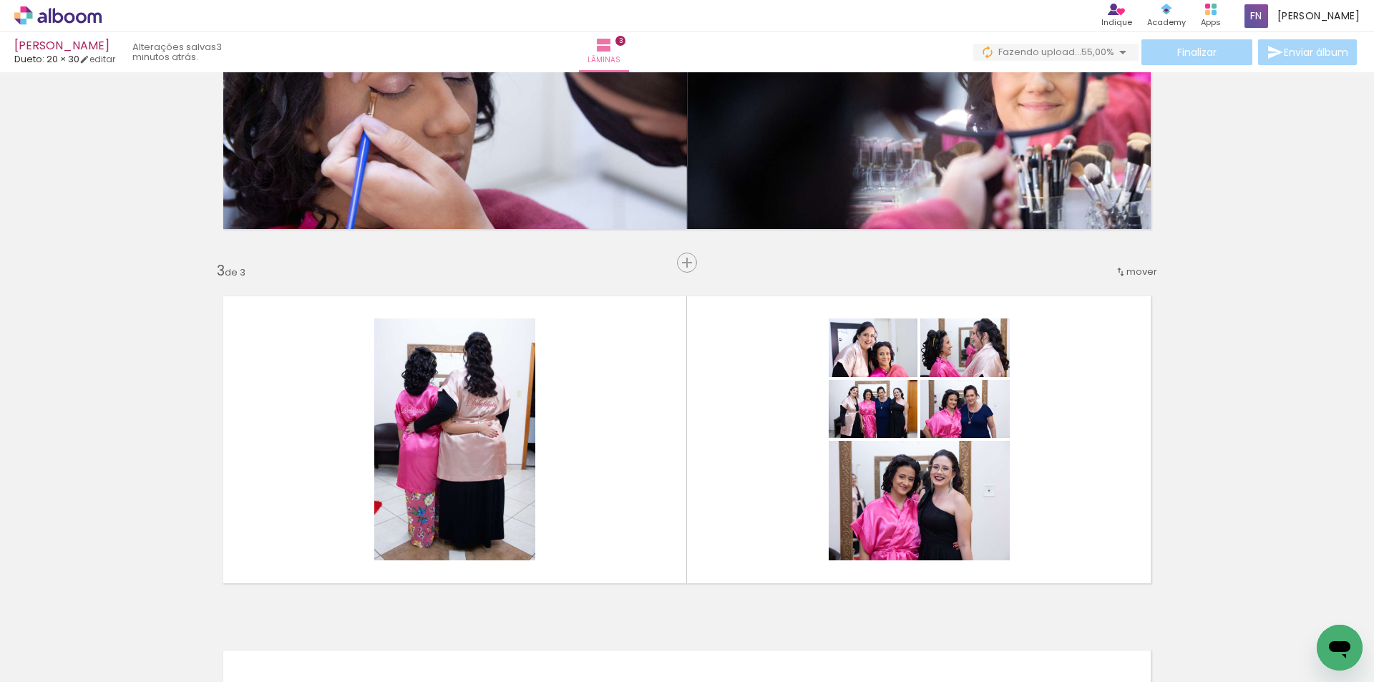
scroll to position [581, 0]
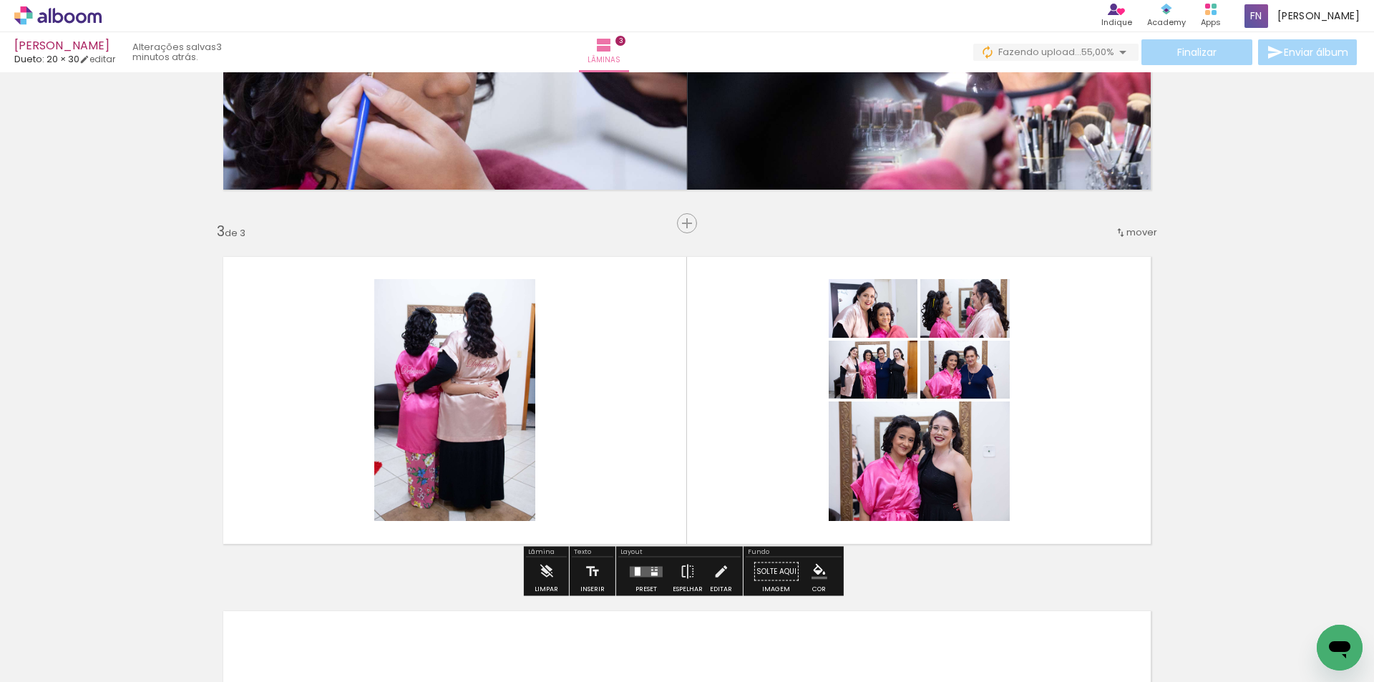
click at [642, 575] on quentale-layouter at bounding box center [646, 571] width 33 height 11
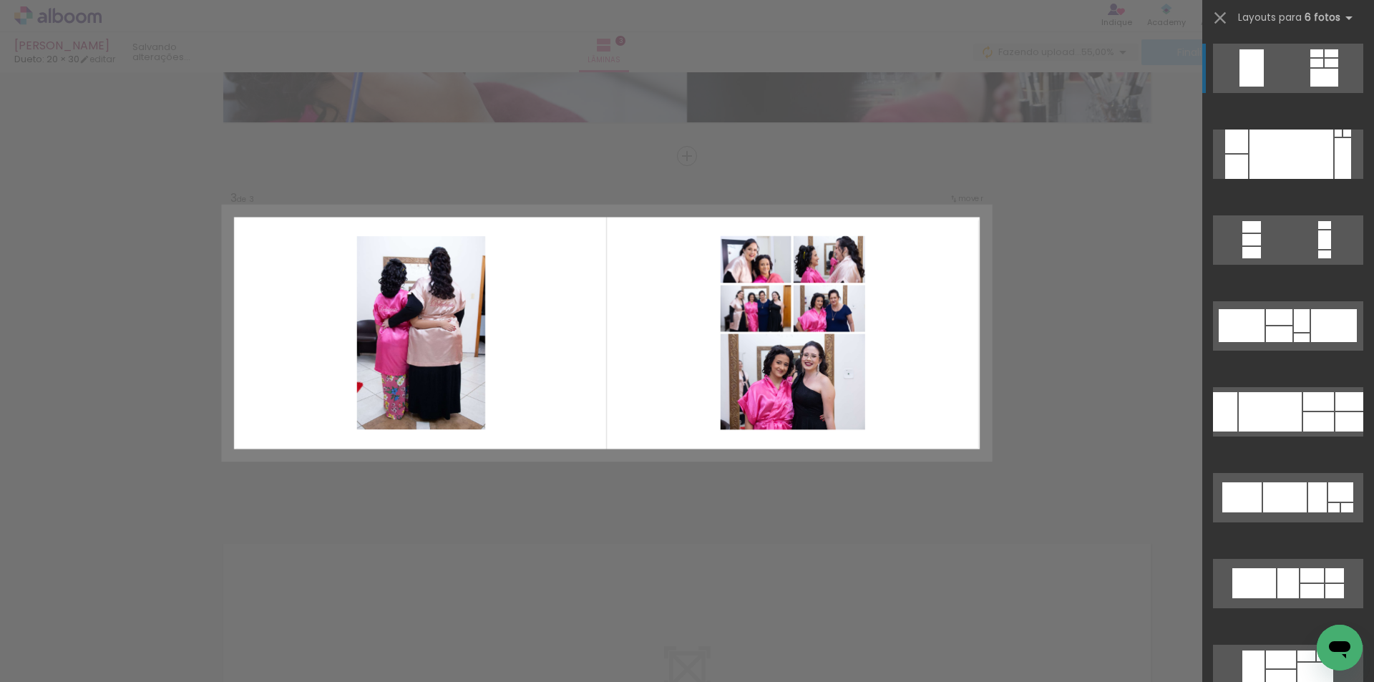
scroll to position [649, 0]
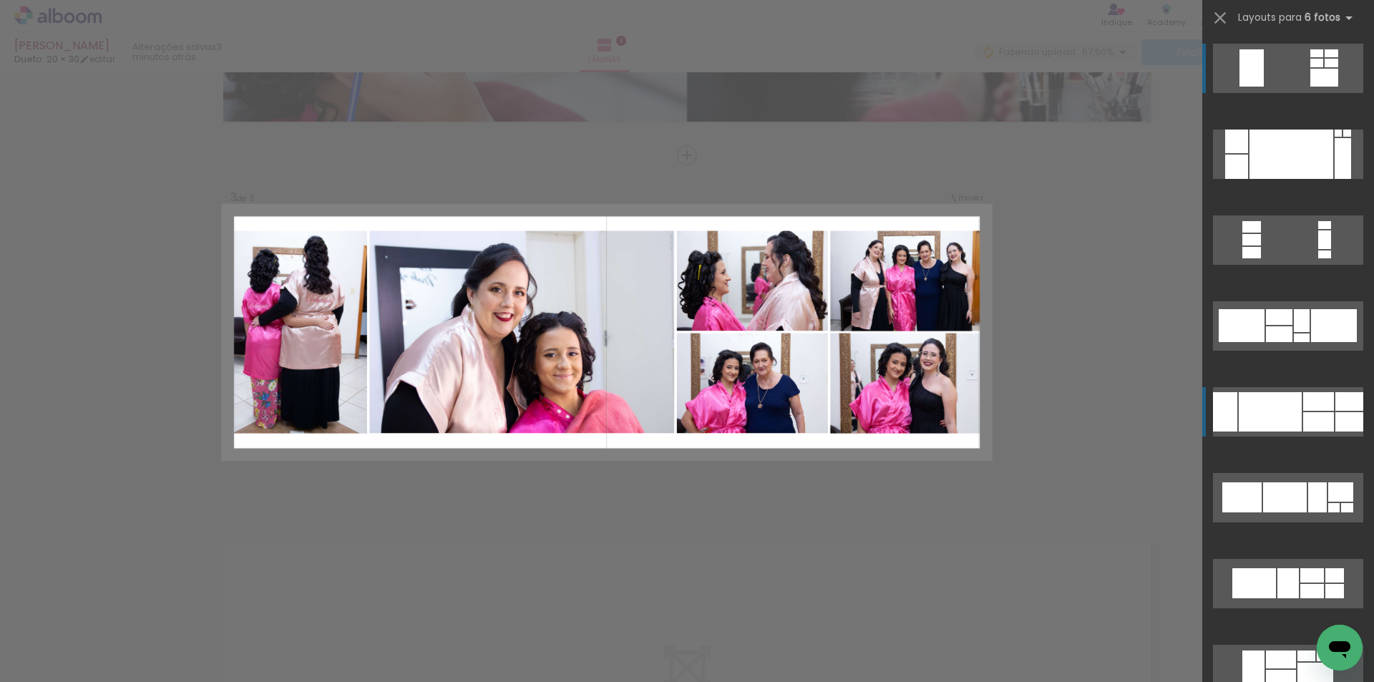
click at [1245, 398] on div at bounding box center [1269, 411] width 63 height 39
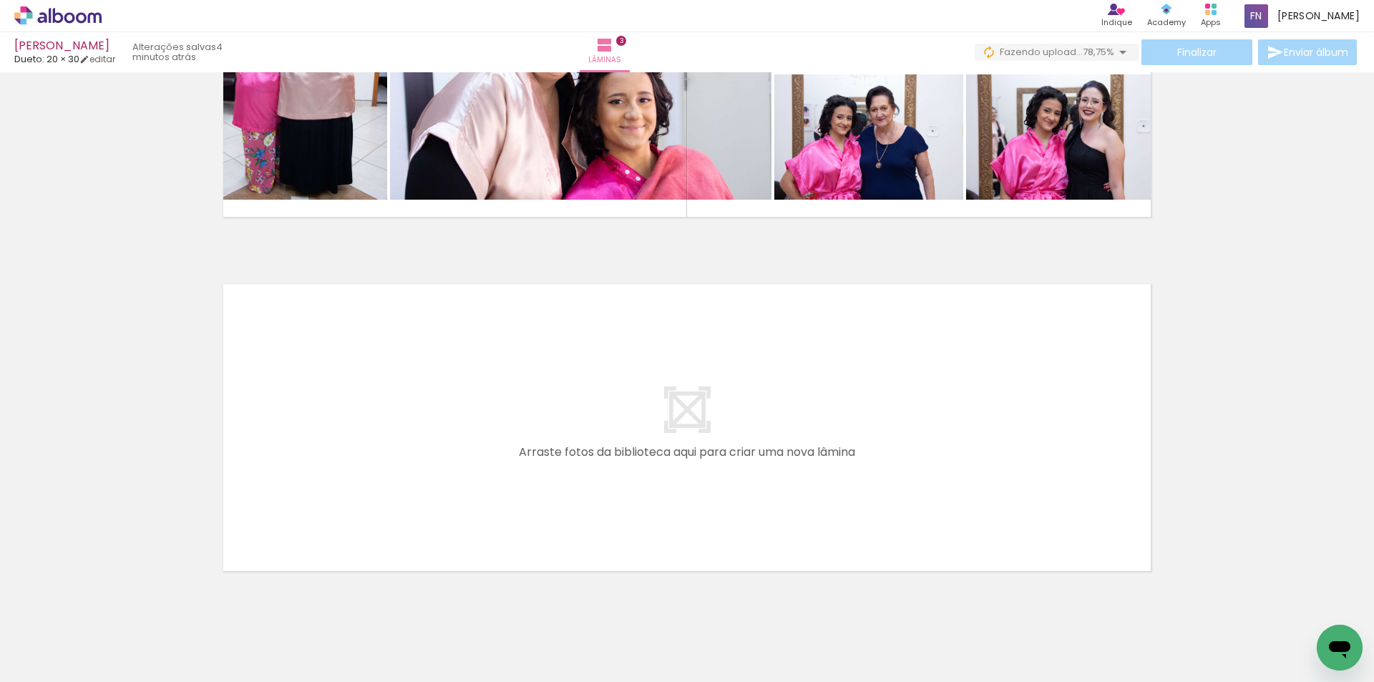
scroll to position [952, 0]
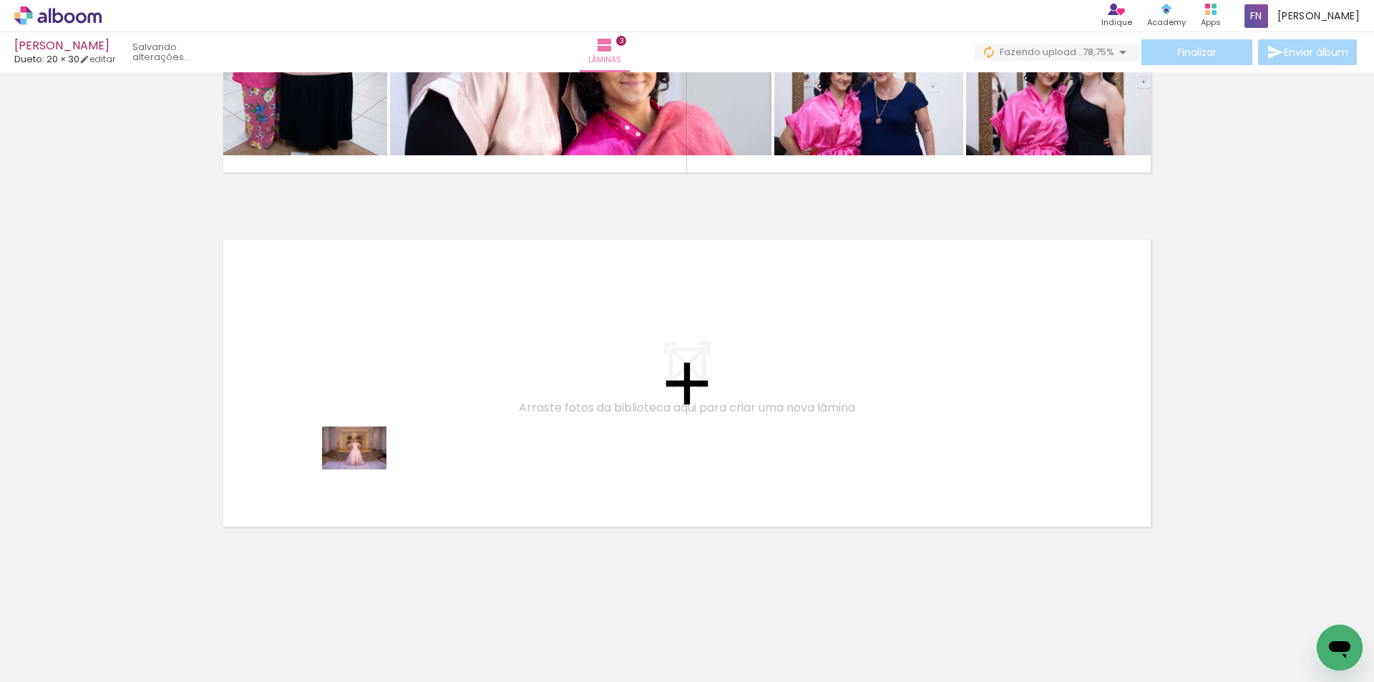
drag, startPoint x: 236, startPoint y: 640, endPoint x: 343, endPoint y: 564, distance: 131.8
click at [375, 459] on quentale-workspace at bounding box center [687, 341] width 1374 height 682
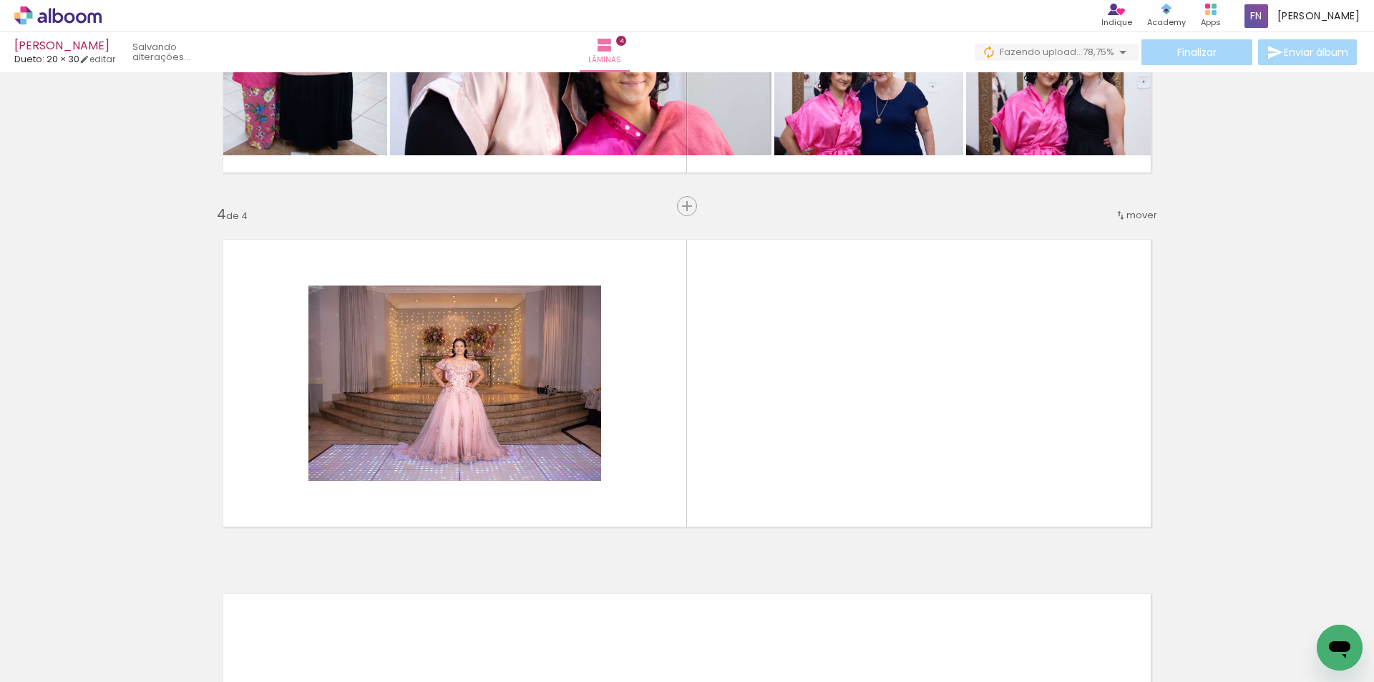
scroll to position [1003, 0]
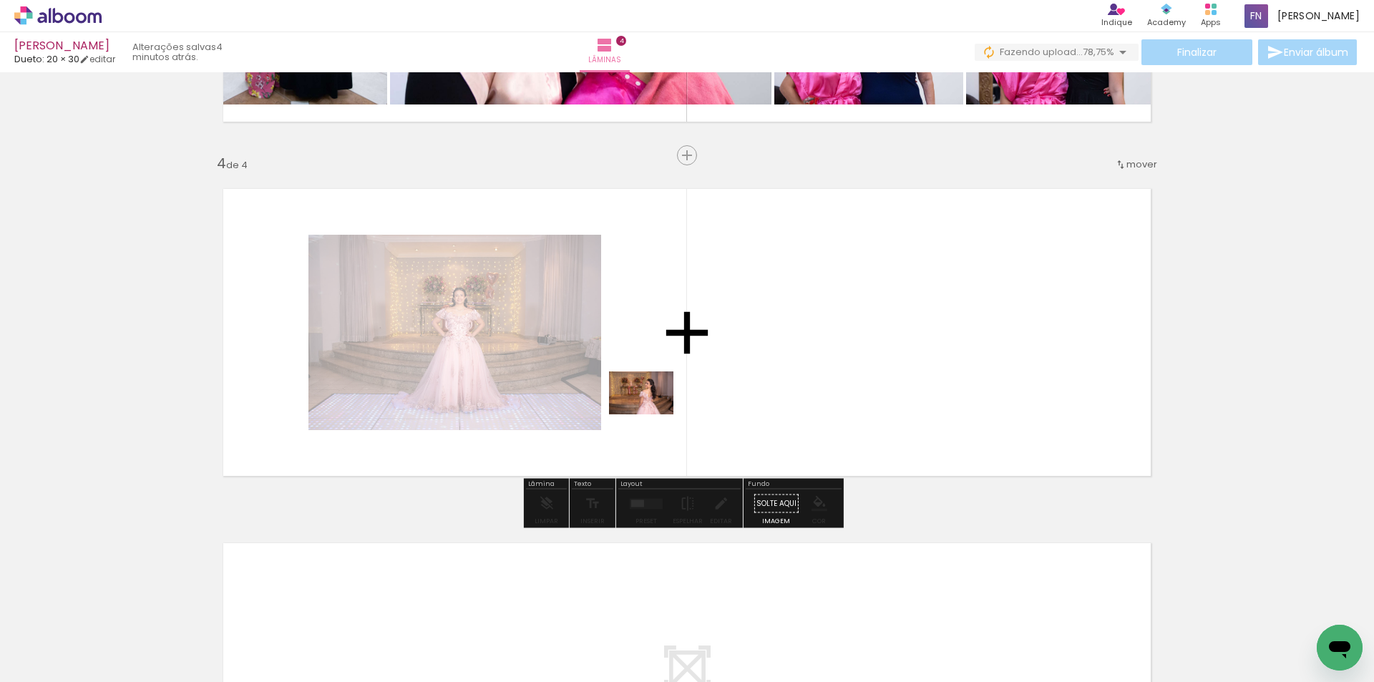
drag, startPoint x: 307, startPoint y: 636, endPoint x: 763, endPoint y: 372, distance: 526.7
click at [763, 372] on quentale-workspace at bounding box center [687, 341] width 1374 height 682
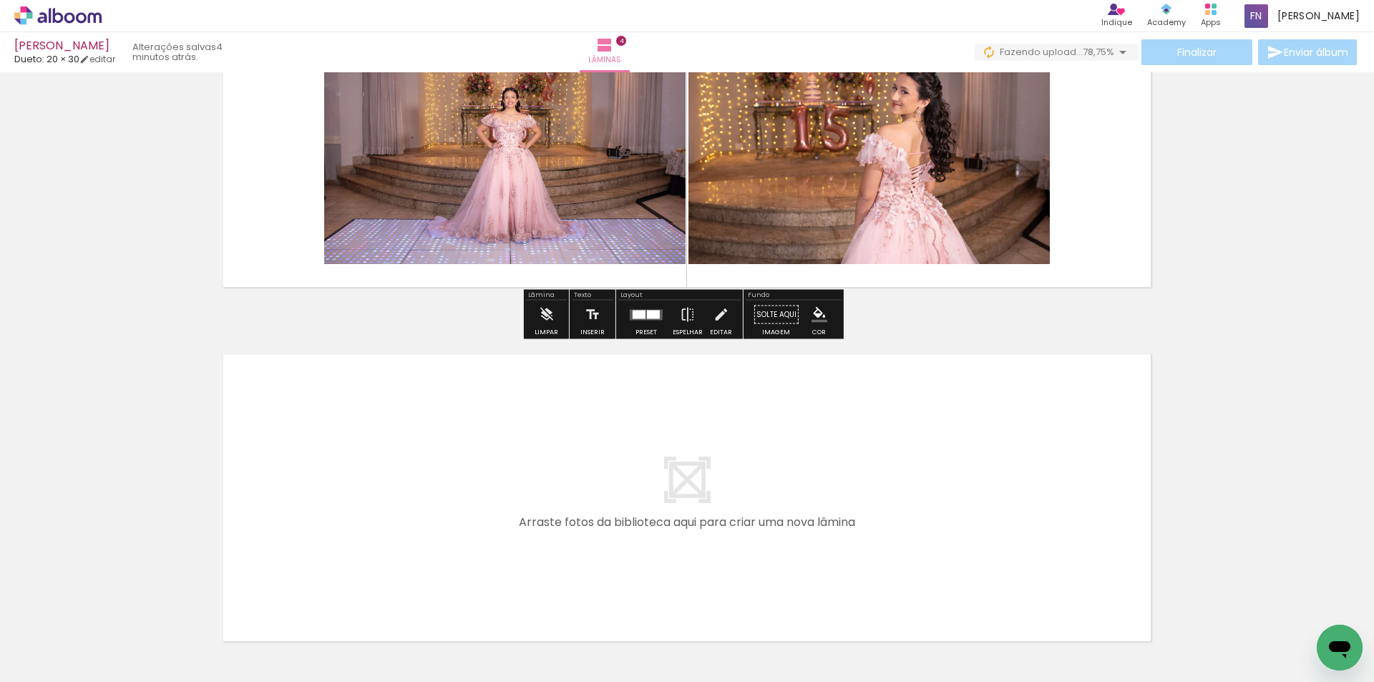
scroll to position [1218, 0]
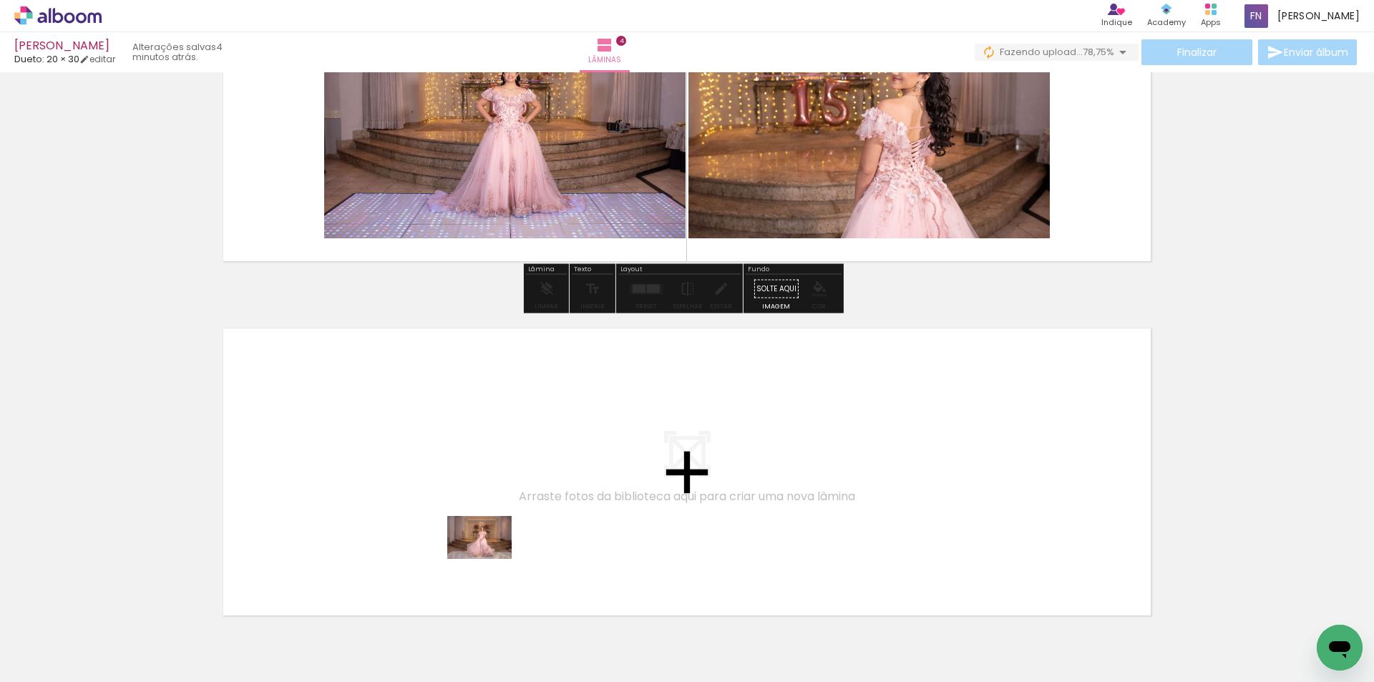
drag, startPoint x: 363, startPoint y: 623, endPoint x: 508, endPoint y: 547, distance: 163.2
click at [508, 547] on quentale-workspace at bounding box center [687, 341] width 1374 height 682
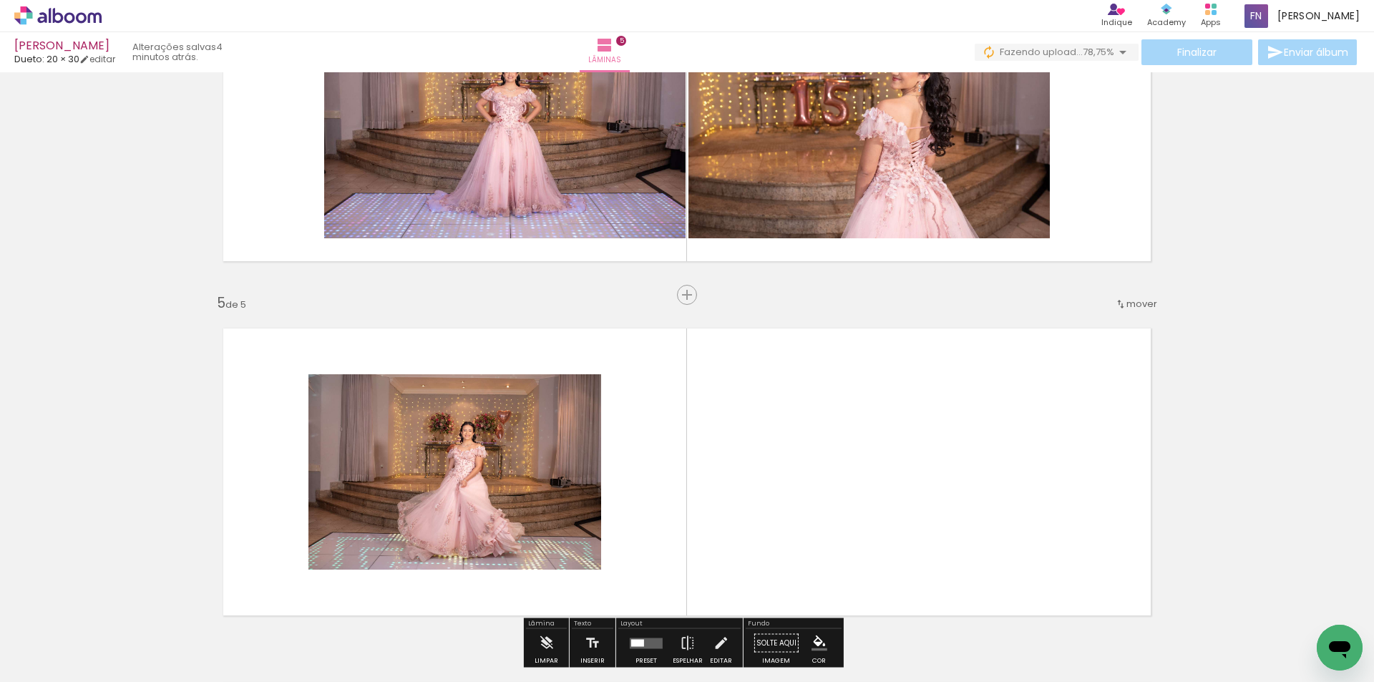
scroll to position [1357, 0]
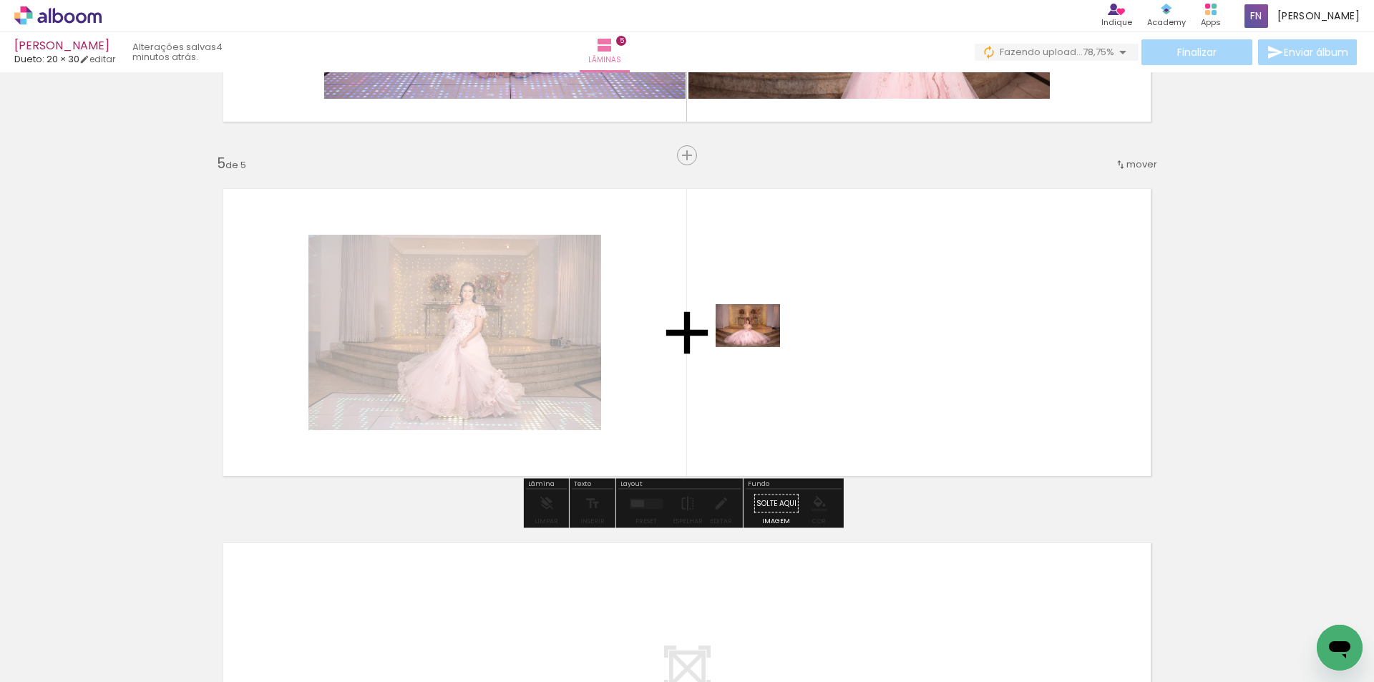
drag, startPoint x: 469, startPoint y: 635, endPoint x: 770, endPoint y: 341, distance: 420.9
click at [770, 341] on quentale-workspace at bounding box center [687, 341] width 1374 height 682
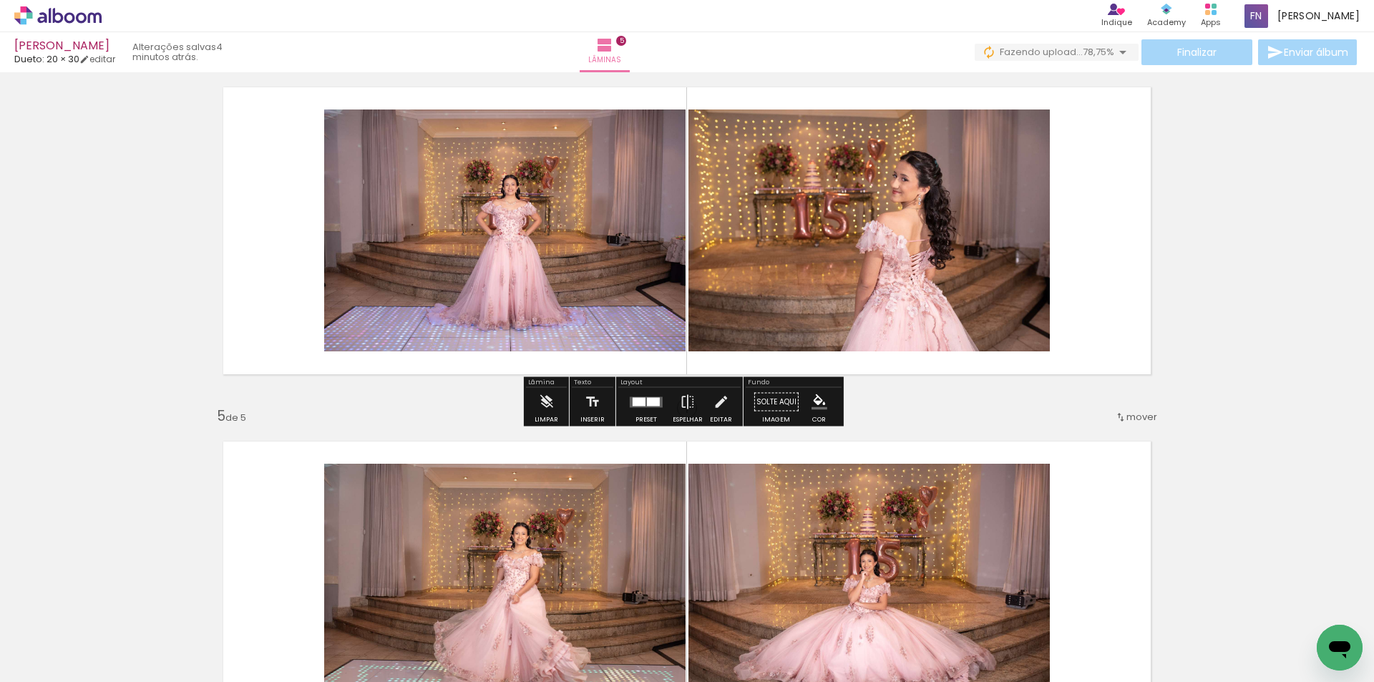
scroll to position [1071, 0]
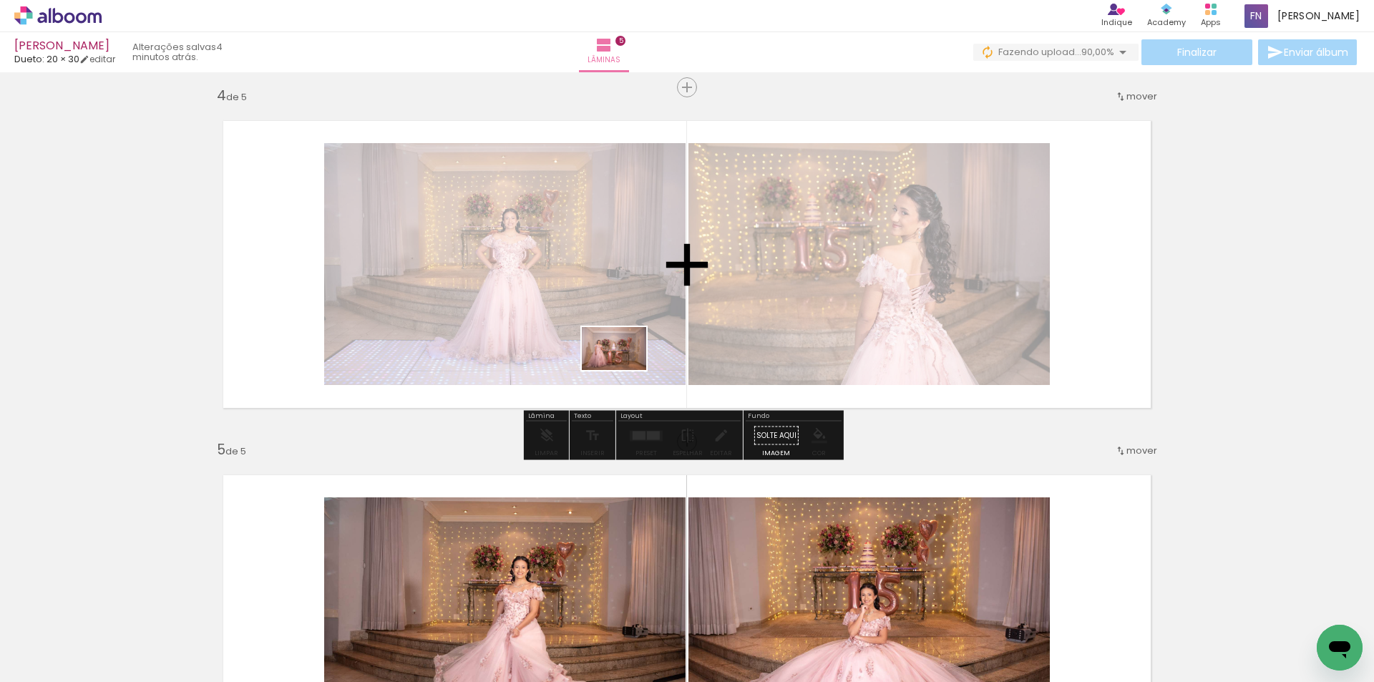
drag, startPoint x: 568, startPoint y: 622, endPoint x: 591, endPoint y: 497, distance: 128.0
click at [632, 338] on quentale-workspace at bounding box center [687, 341] width 1374 height 682
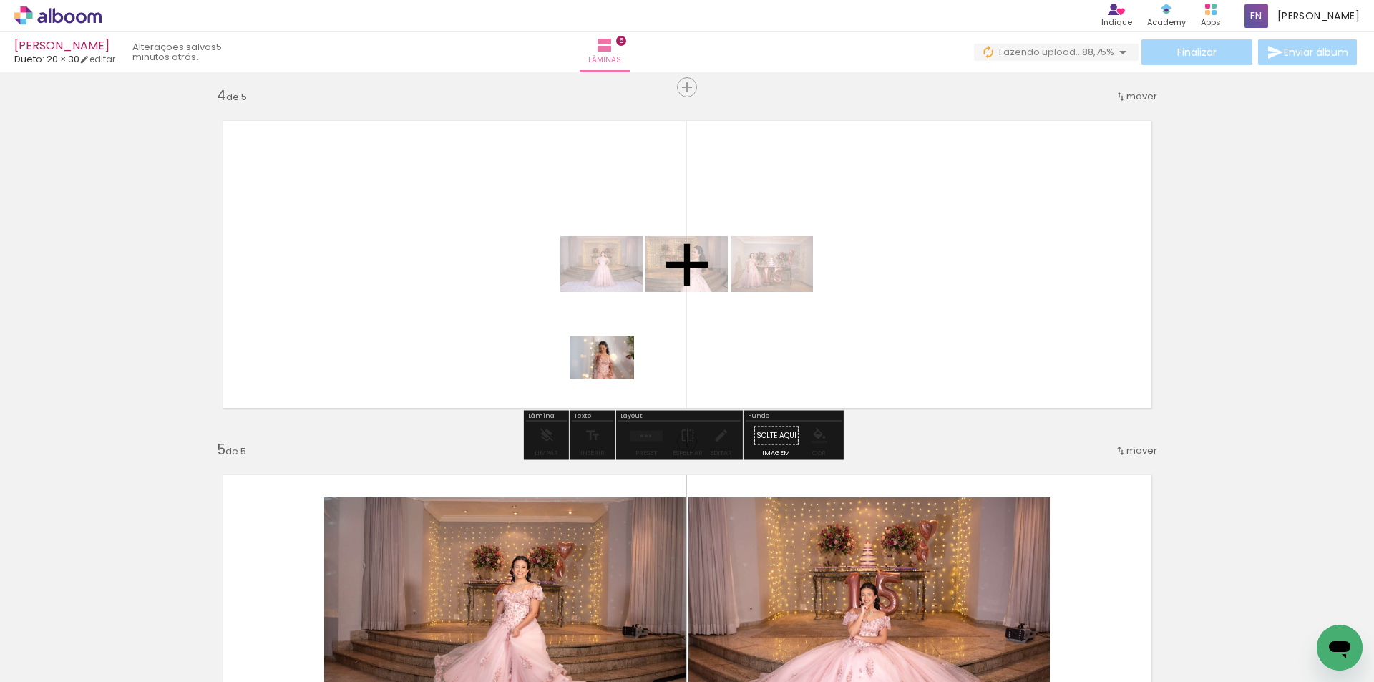
drag, startPoint x: 621, startPoint y: 632, endPoint x: 670, endPoint y: 541, distance: 103.1
click at [620, 333] on quentale-workspace at bounding box center [687, 341] width 1374 height 682
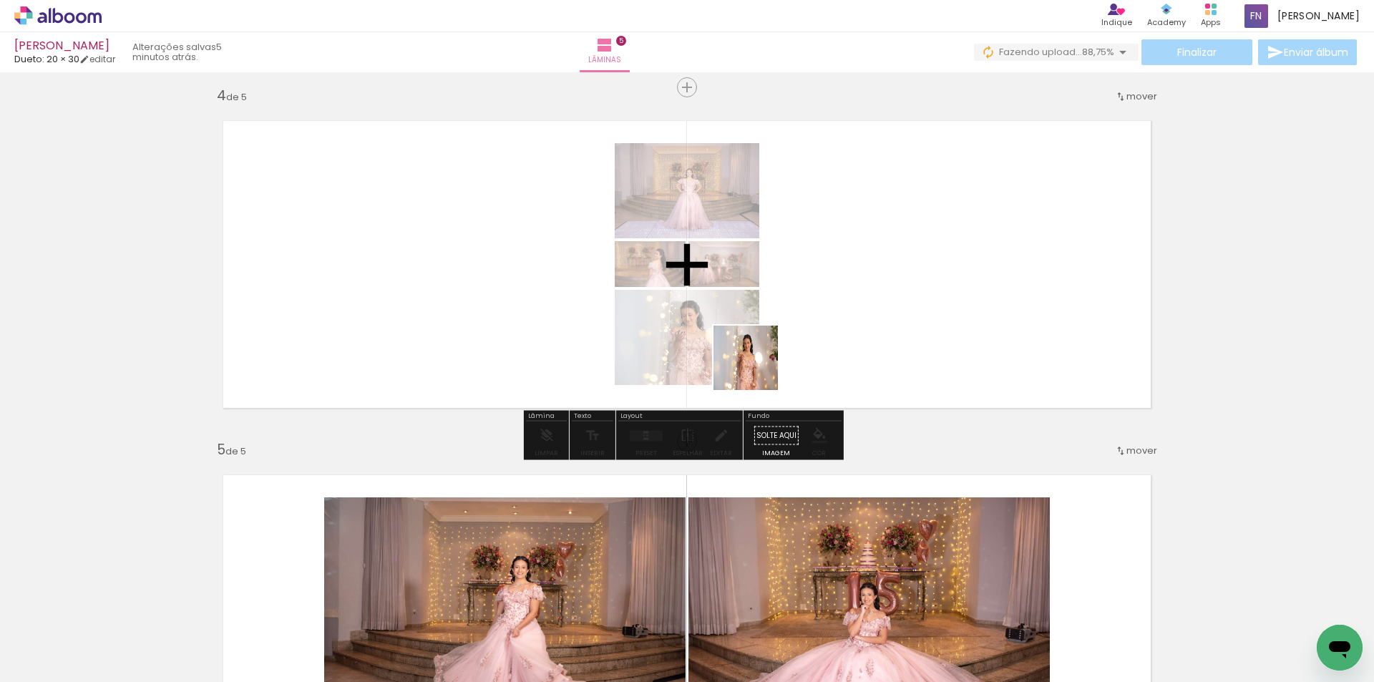
drag, startPoint x: 704, startPoint y: 629, endPoint x: 770, endPoint y: 326, distance: 309.7
click at [770, 326] on quentale-workspace at bounding box center [687, 341] width 1374 height 682
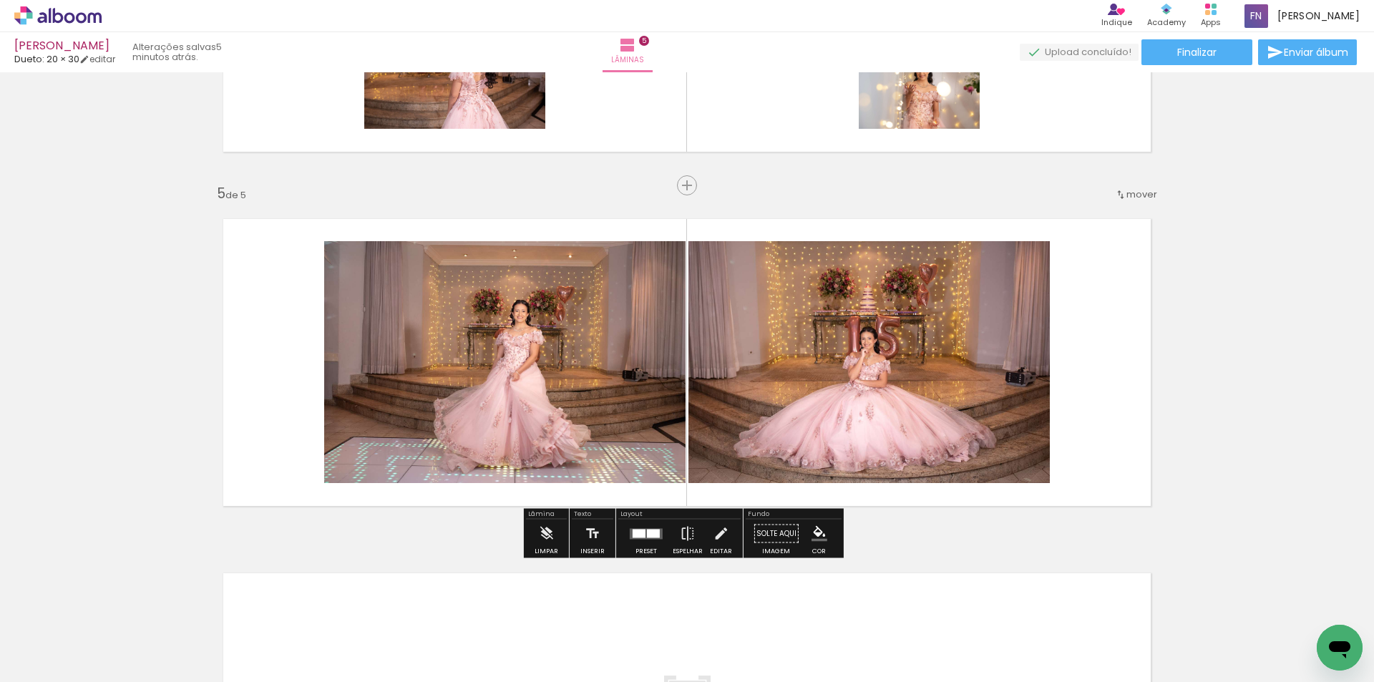
scroll to position [1286, 0]
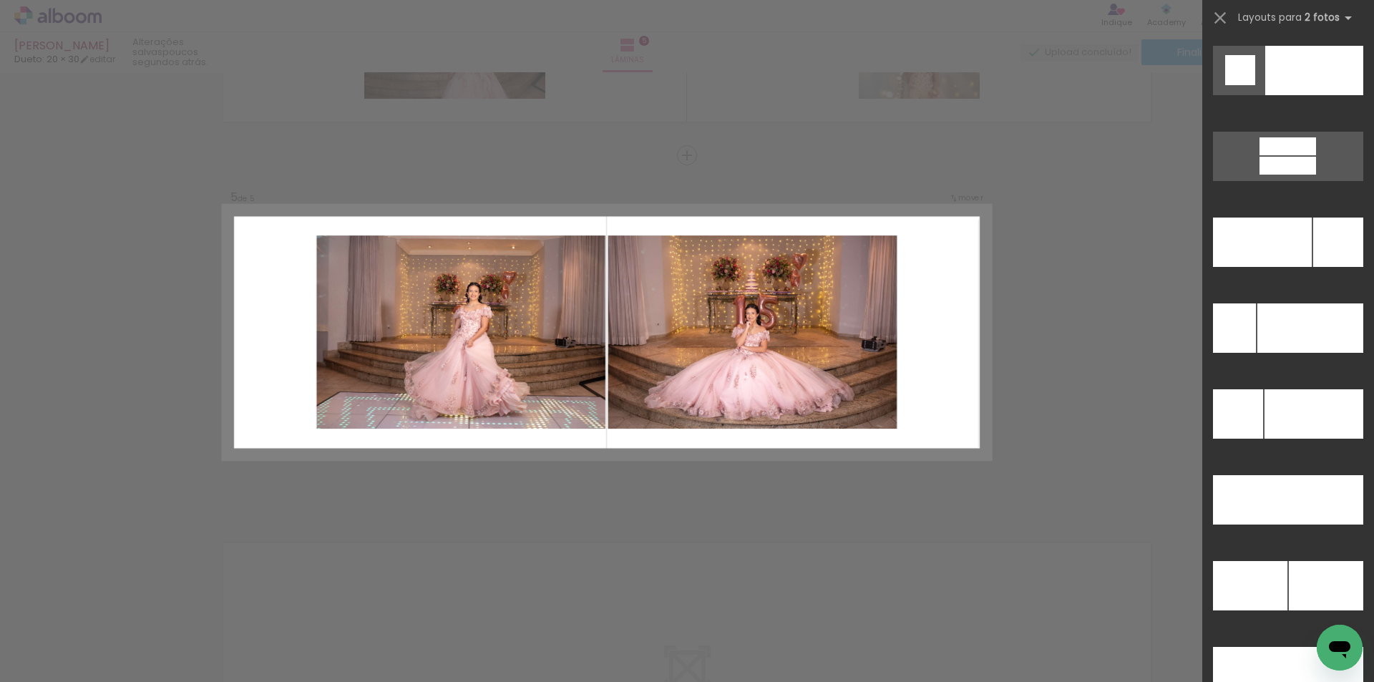
scroll to position [6439, 0]
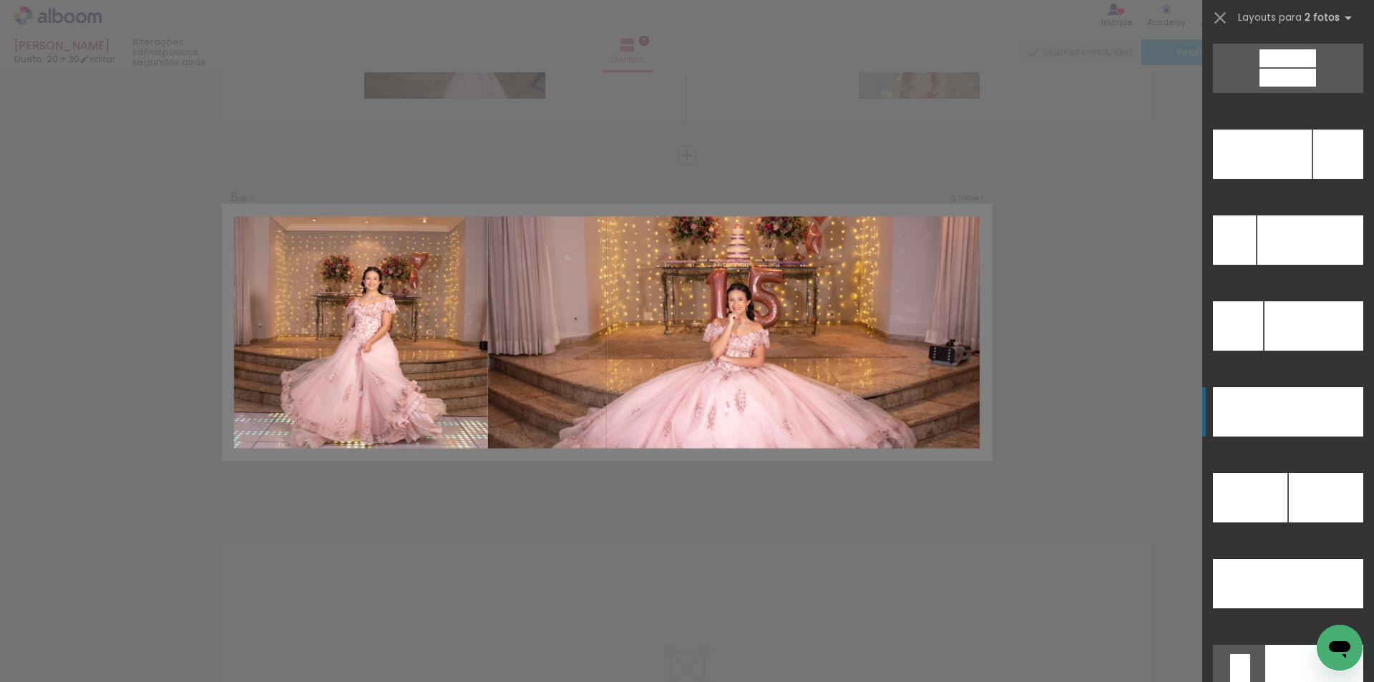
click at [1303, 408] on div at bounding box center [1313, 411] width 99 height 49
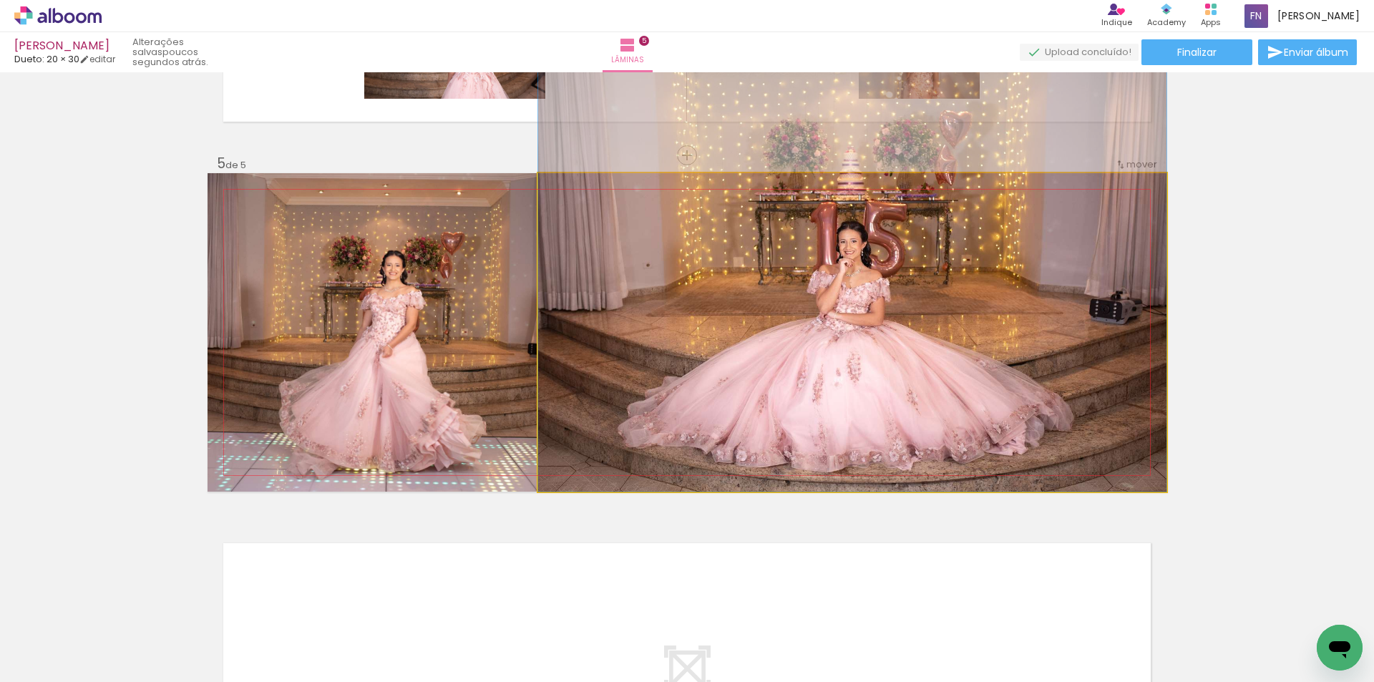
drag, startPoint x: 970, startPoint y: 342, endPoint x: 972, endPoint y: 280, distance: 61.6
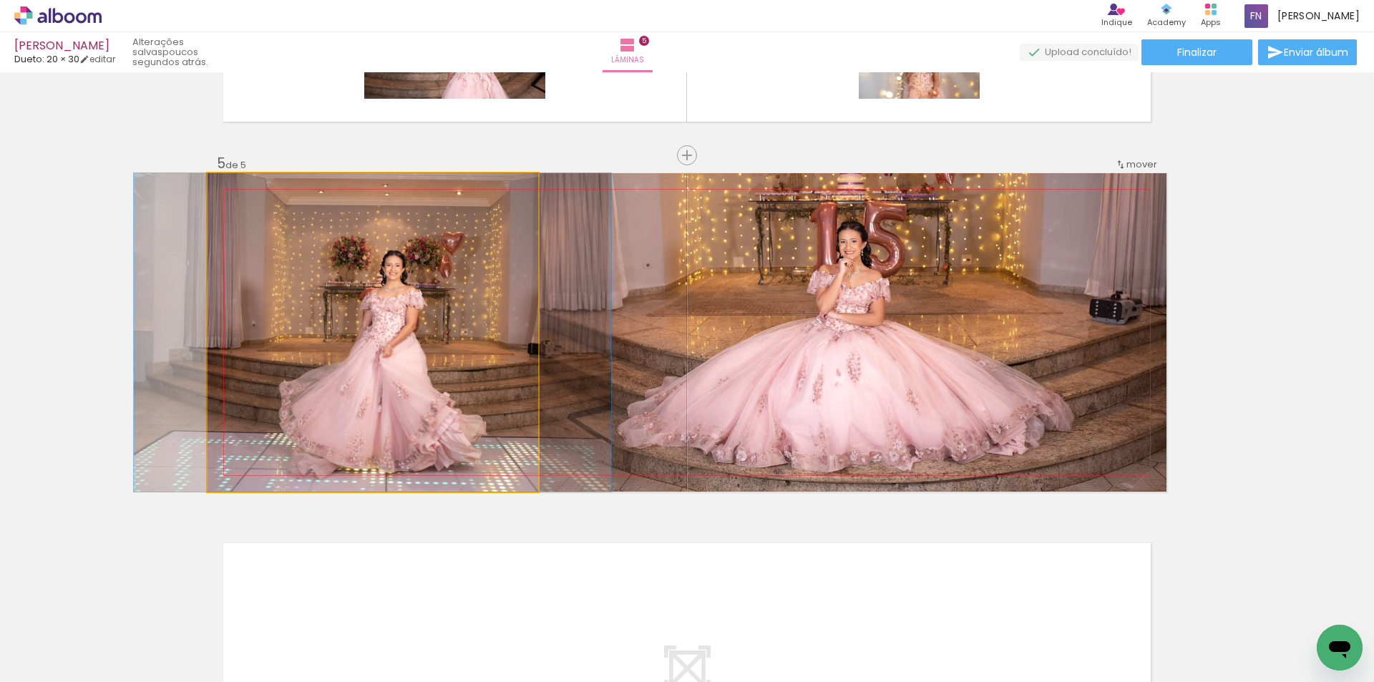
drag, startPoint x: 421, startPoint y: 322, endPoint x: 421, endPoint y: 300, distance: 21.5
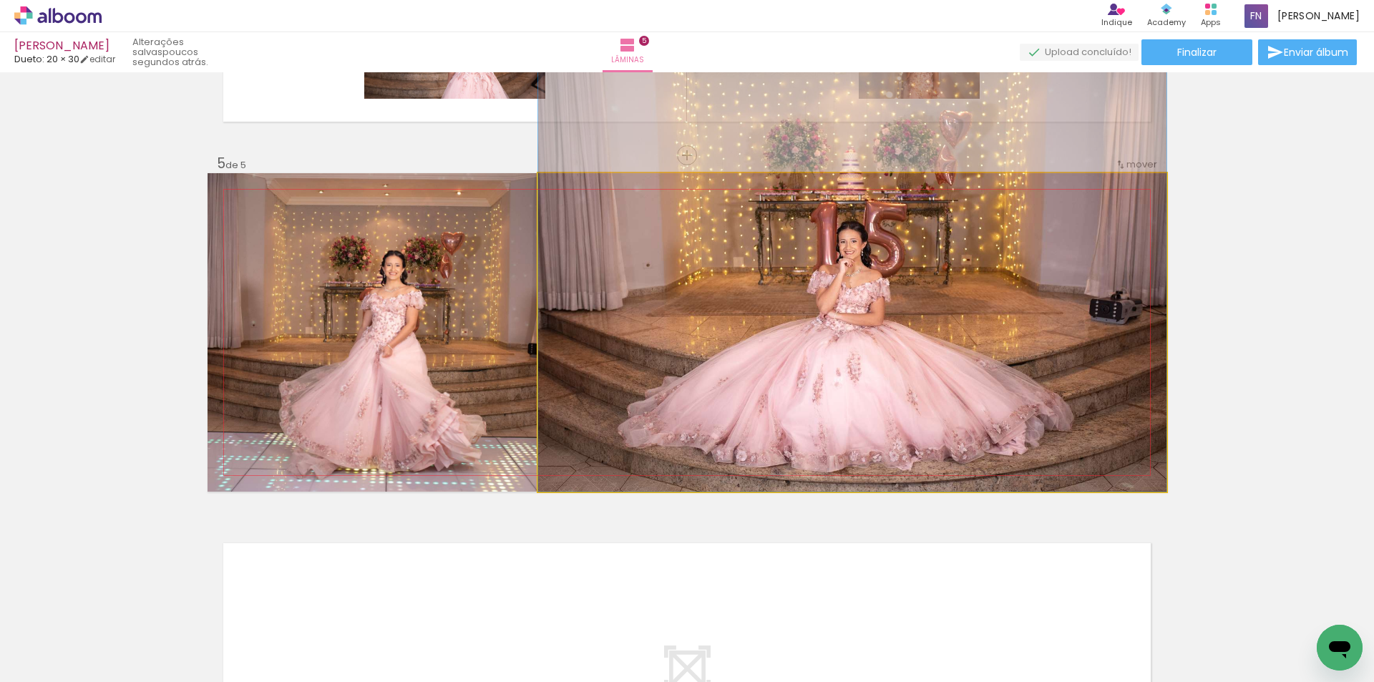
click at [1015, 338] on quentale-photo at bounding box center [852, 332] width 628 height 318
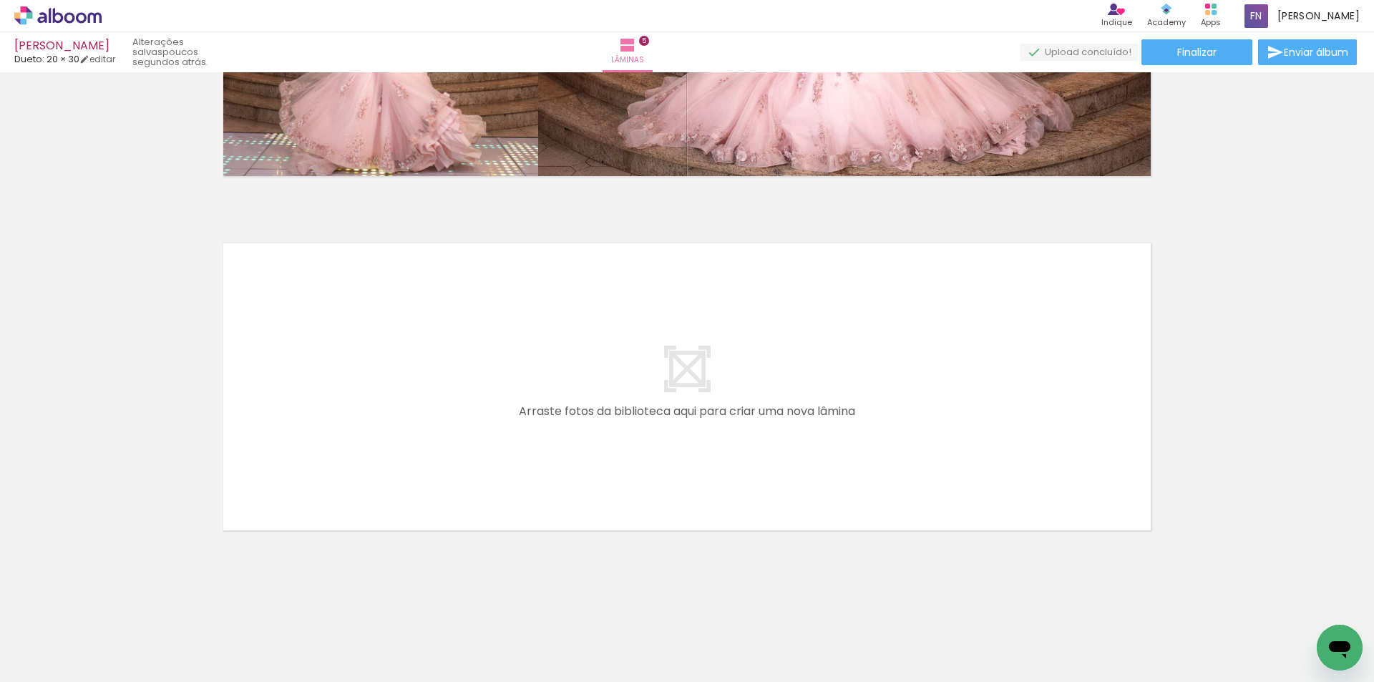
scroll to position [1661, 0]
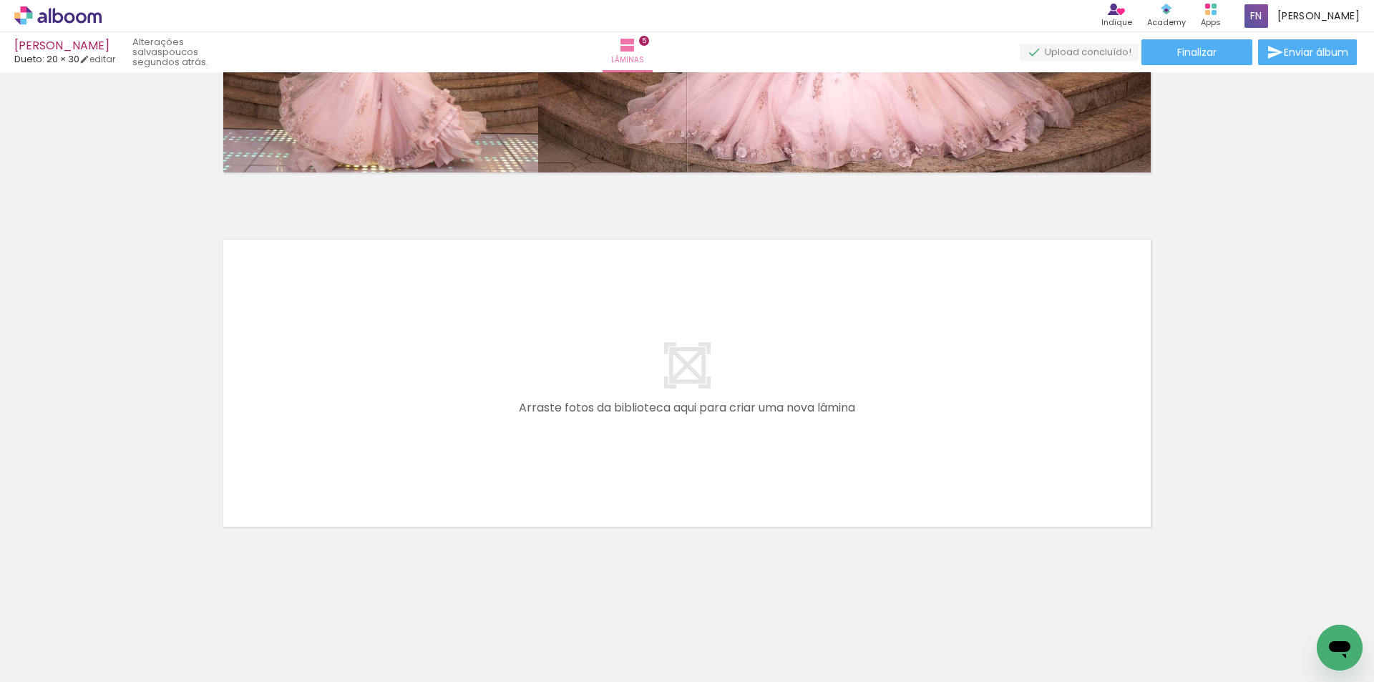
click at [773, 646] on div at bounding box center [784, 633] width 71 height 47
drag, startPoint x: 791, startPoint y: 628, endPoint x: 852, endPoint y: 562, distance: 90.1
click at [758, 466] on quentale-workspace at bounding box center [687, 341] width 1374 height 682
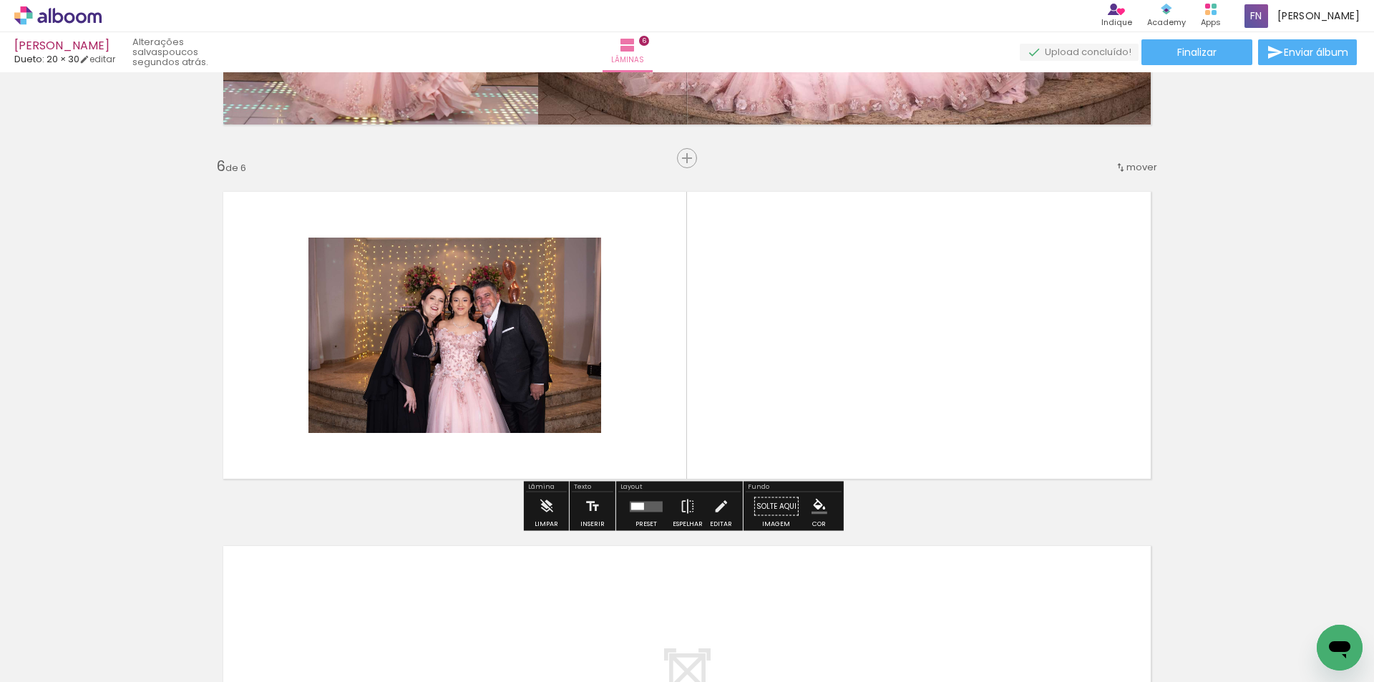
scroll to position [1711, 0]
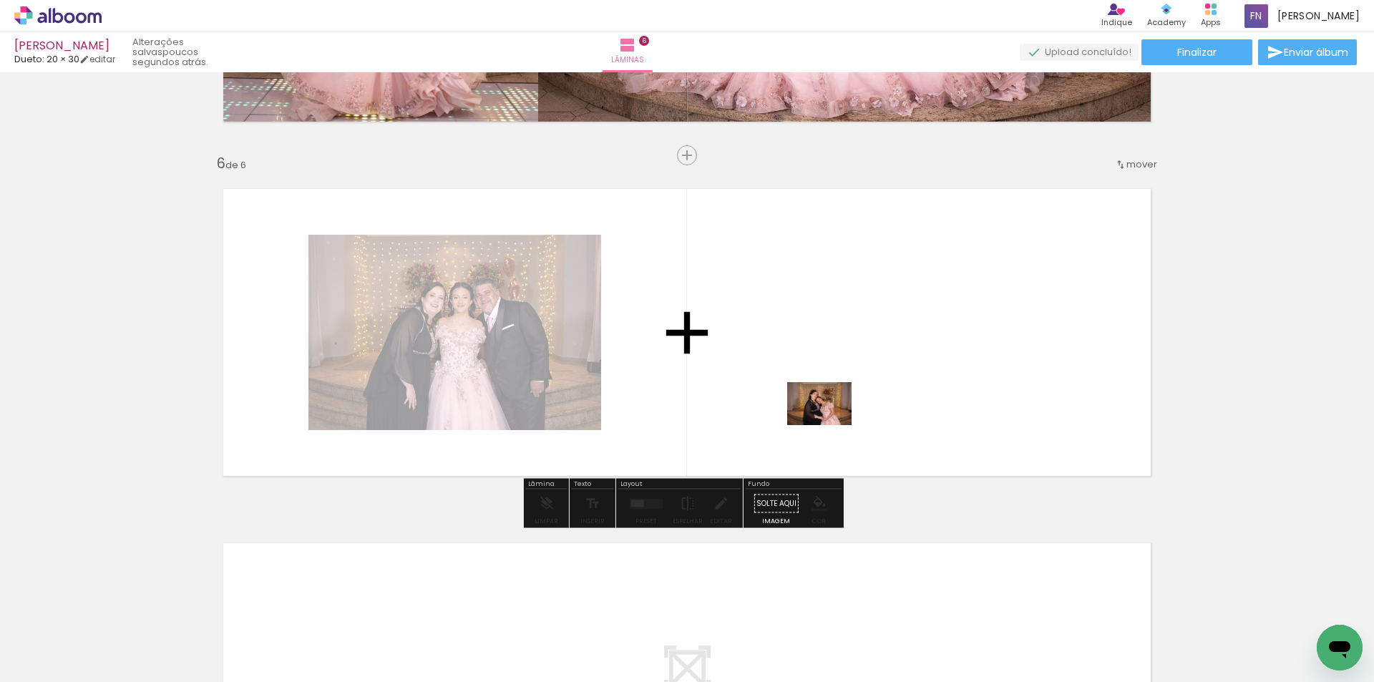
drag, startPoint x: 875, startPoint y: 625, endPoint x: 915, endPoint y: 527, distance: 105.9
click at [807, 408] on quentale-workspace at bounding box center [687, 341] width 1374 height 682
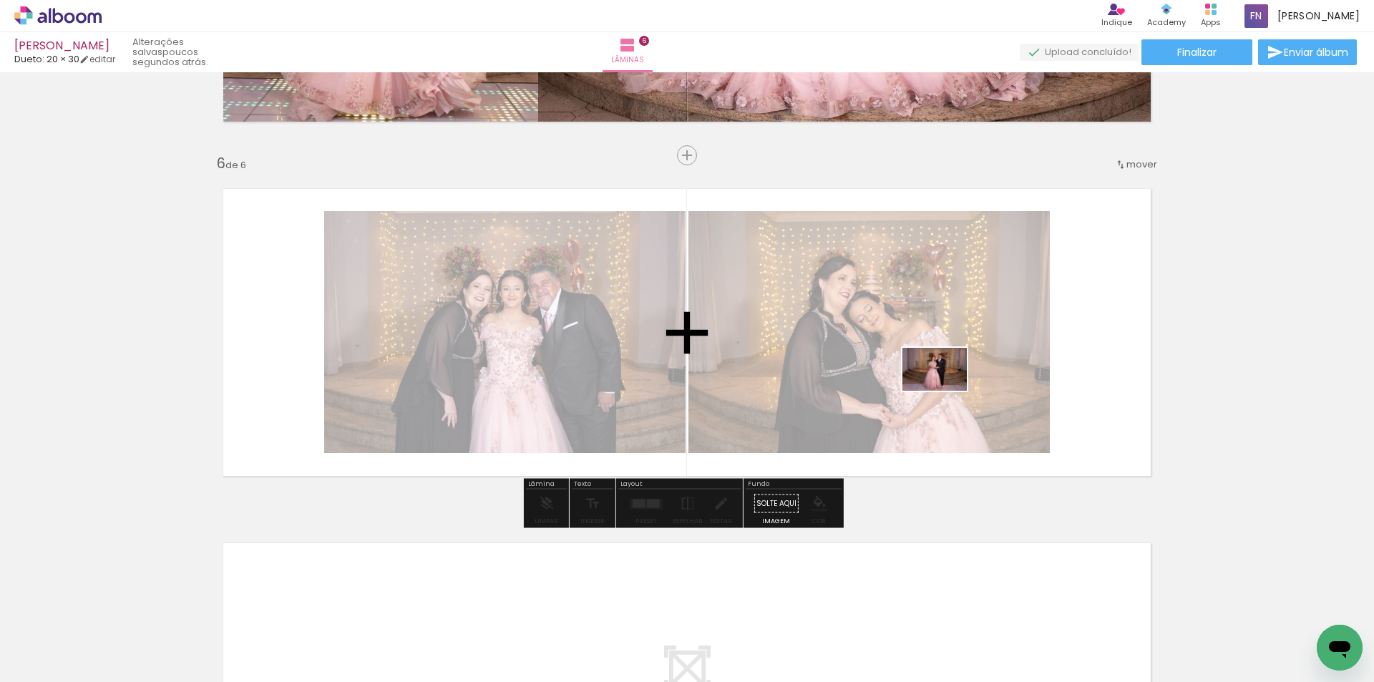
drag, startPoint x: 949, startPoint y: 633, endPoint x: 945, endPoint y: 391, distance: 242.6
click at [945, 391] on quentale-workspace at bounding box center [687, 341] width 1374 height 682
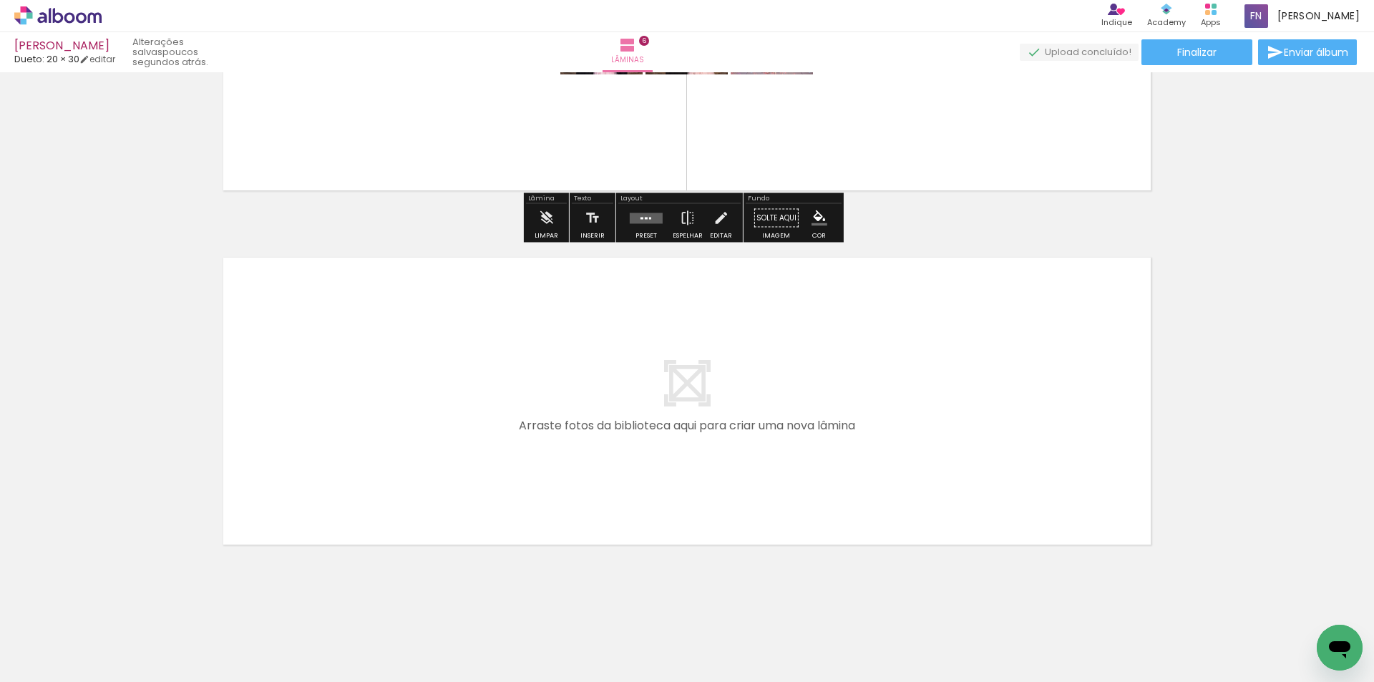
scroll to position [1998, 0]
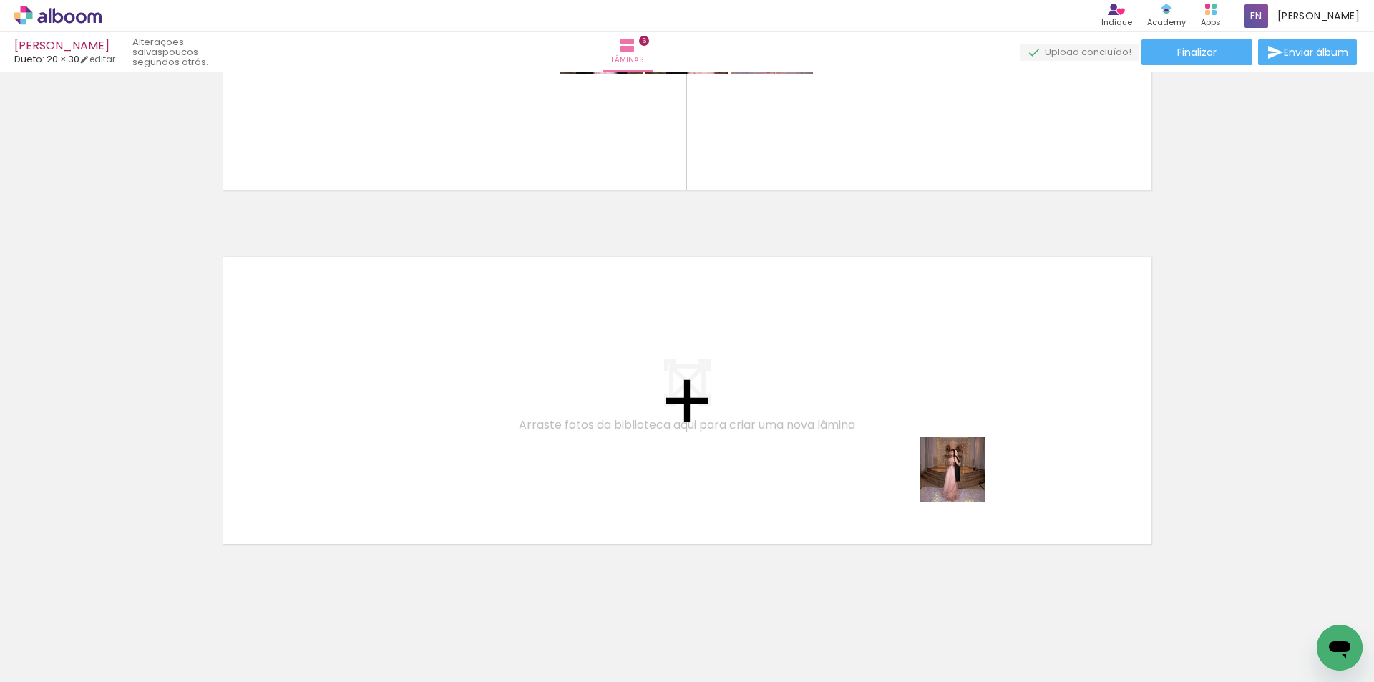
drag, startPoint x: 1027, startPoint y: 630, endPoint x: 864, endPoint y: 416, distance: 268.6
click at [864, 416] on quentale-workspace at bounding box center [687, 341] width 1374 height 682
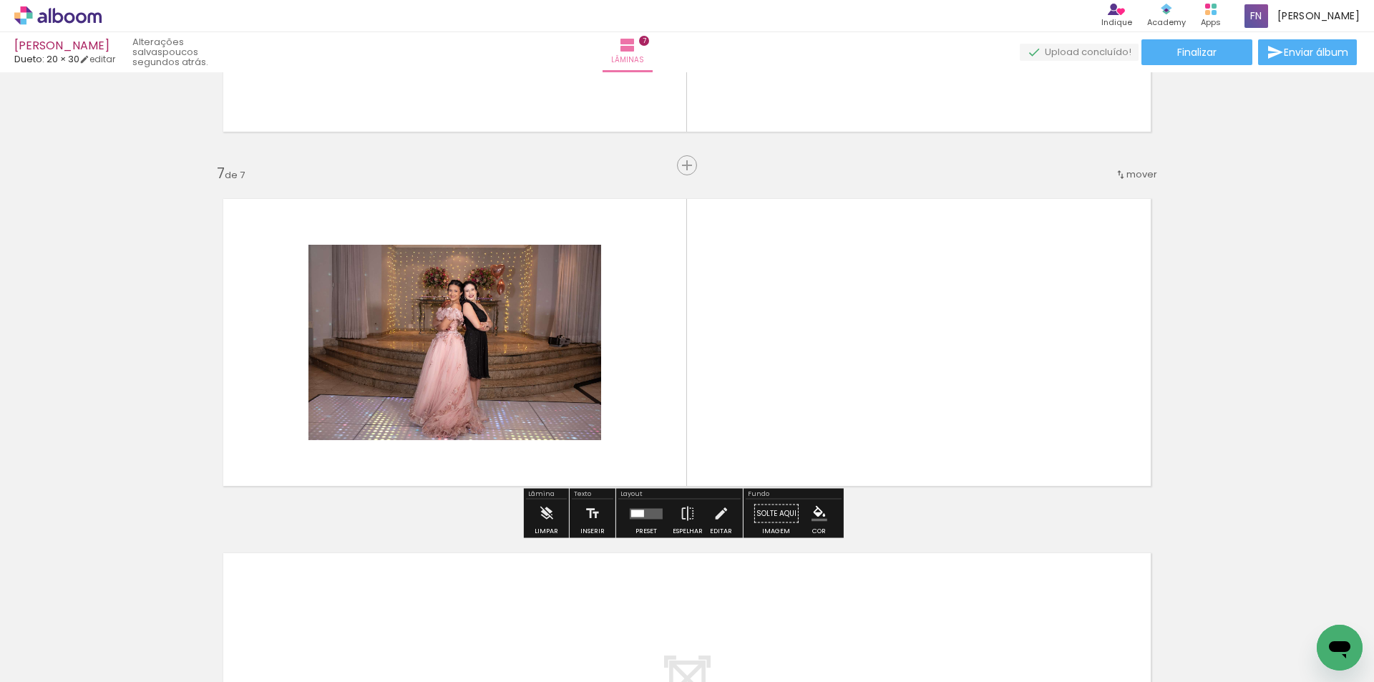
scroll to position [2066, 0]
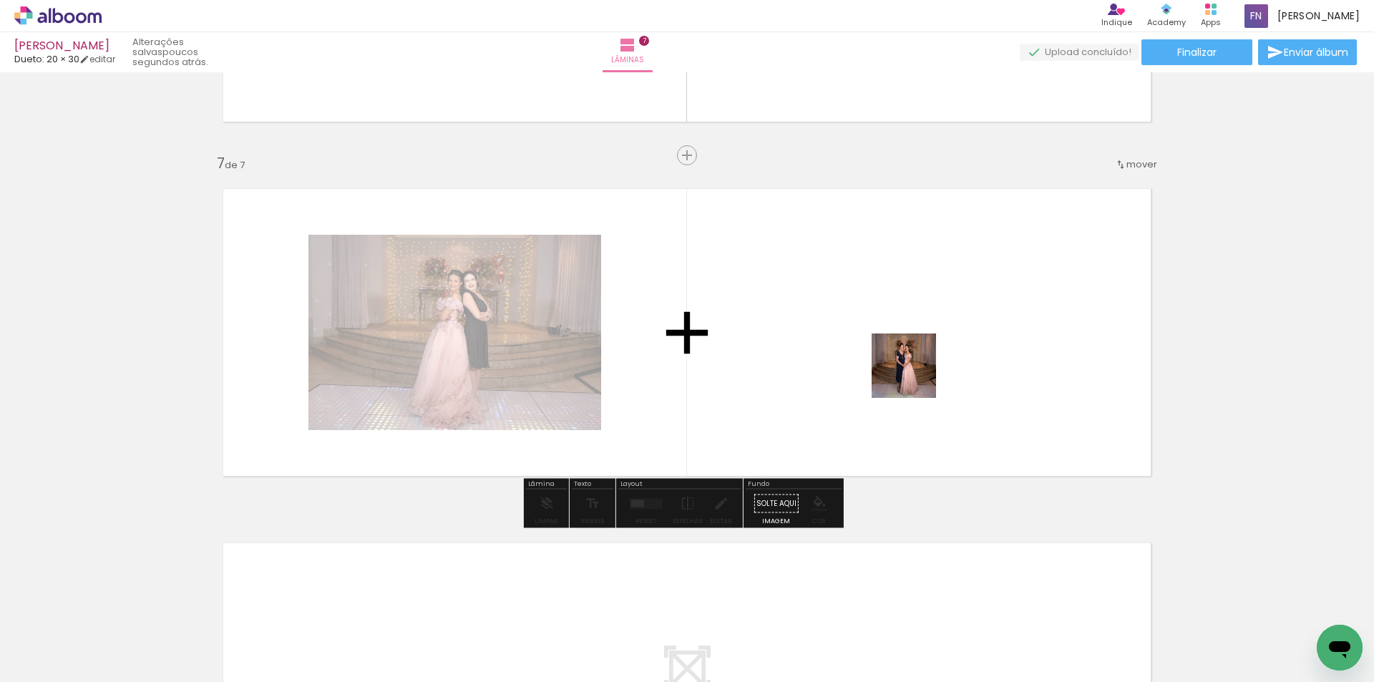
drag, startPoint x: 1115, startPoint y: 623, endPoint x: 884, endPoint y: 358, distance: 351.4
click at [884, 358] on quentale-workspace at bounding box center [687, 341] width 1374 height 682
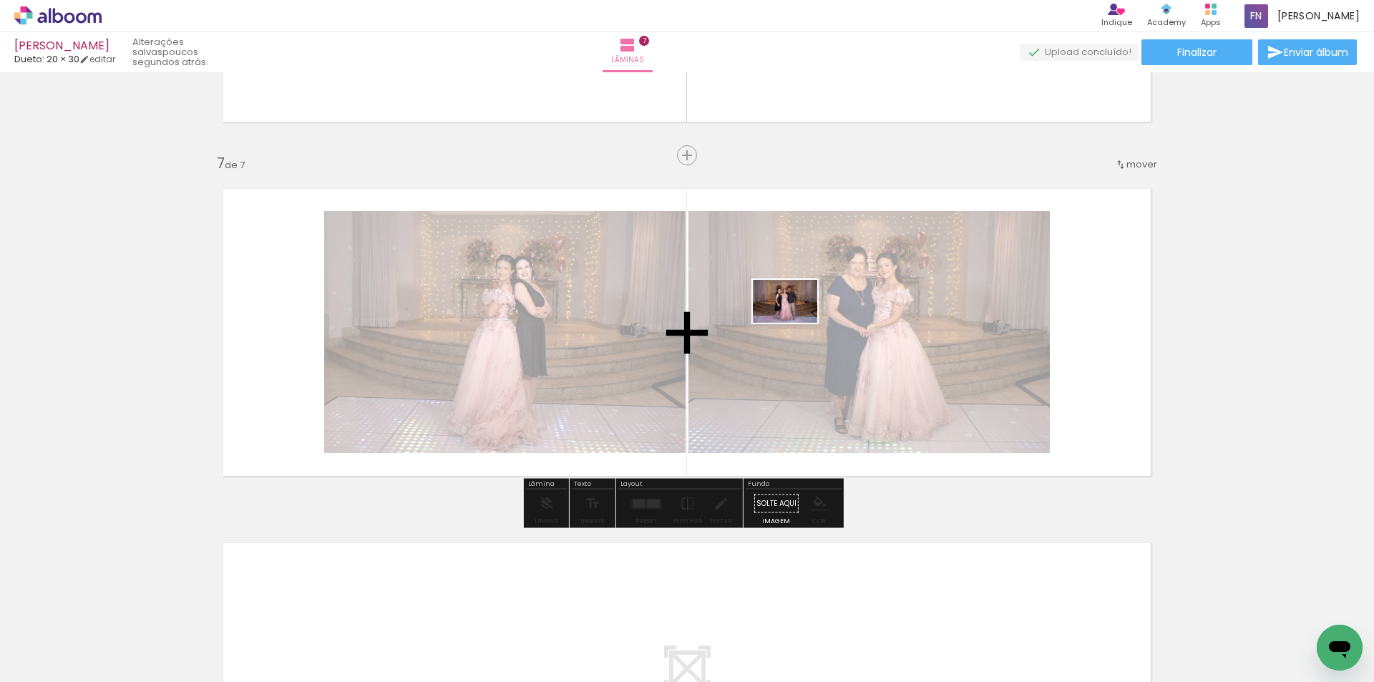
drag, startPoint x: 1186, startPoint y: 650, endPoint x: 796, endPoint y: 323, distance: 508.9
click at [796, 323] on quentale-workspace at bounding box center [687, 341] width 1374 height 682
